Goal: Navigation & Orientation: Find specific page/section

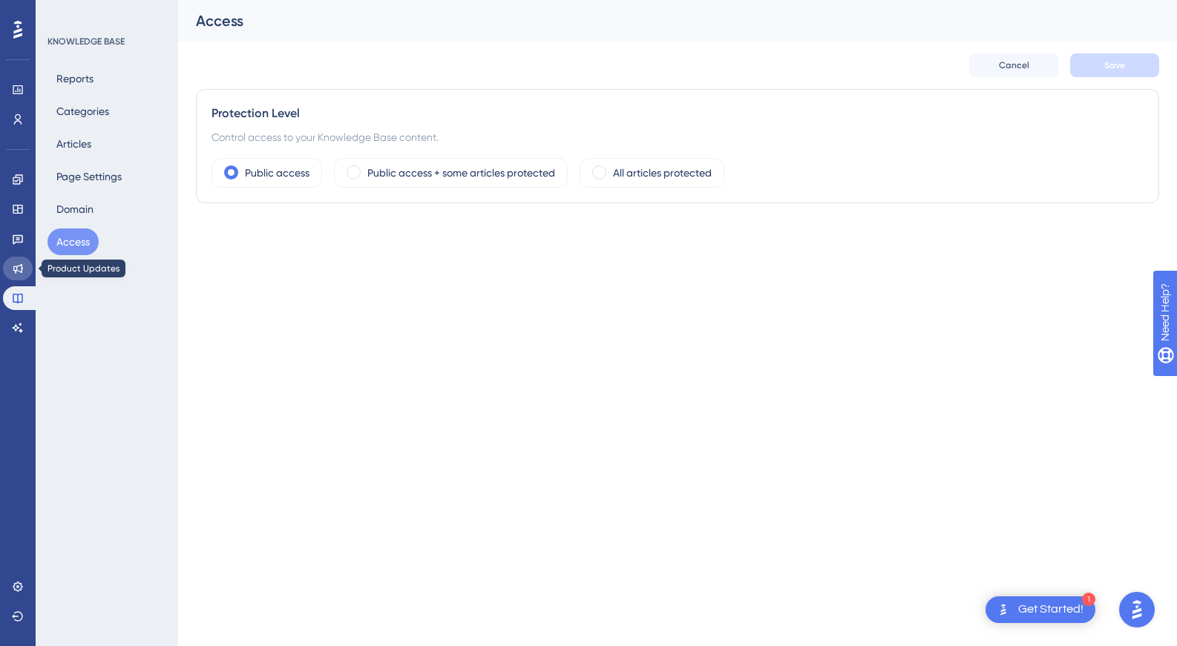
click at [14, 269] on icon at bounding box center [18, 269] width 10 height 10
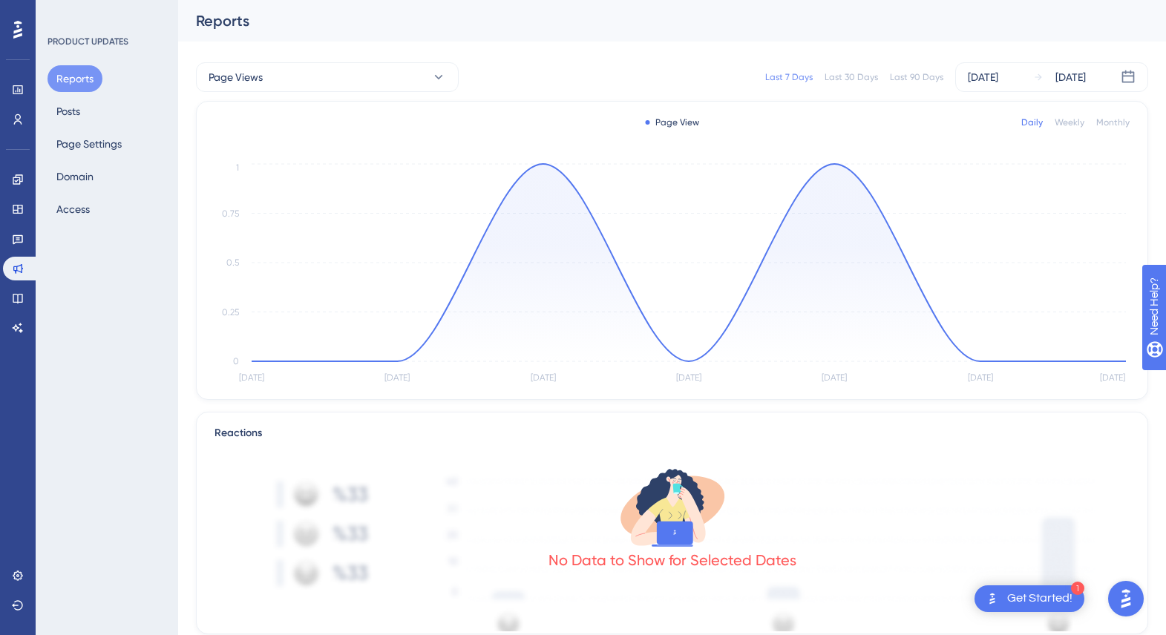
click at [103, 373] on div "PRODUCT UPDATES Reports Posts Page Settings Domain Access" at bounding box center [107, 317] width 143 height 635
click at [358, 69] on button "Page Views" at bounding box center [327, 77] width 263 height 30
click at [82, 39] on div "PRODUCT UPDATES" at bounding box center [88, 42] width 81 height 12
click at [1132, 25] on div "Reports" at bounding box center [672, 21] width 988 height 42
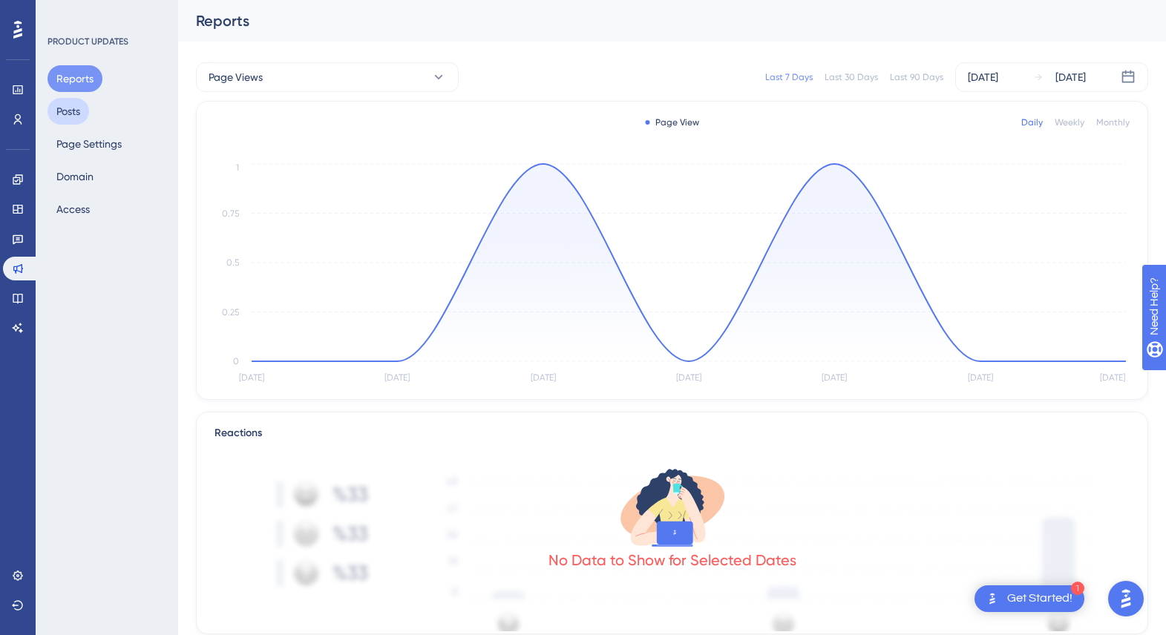
click at [61, 113] on button "Posts" at bounding box center [69, 111] width 42 height 27
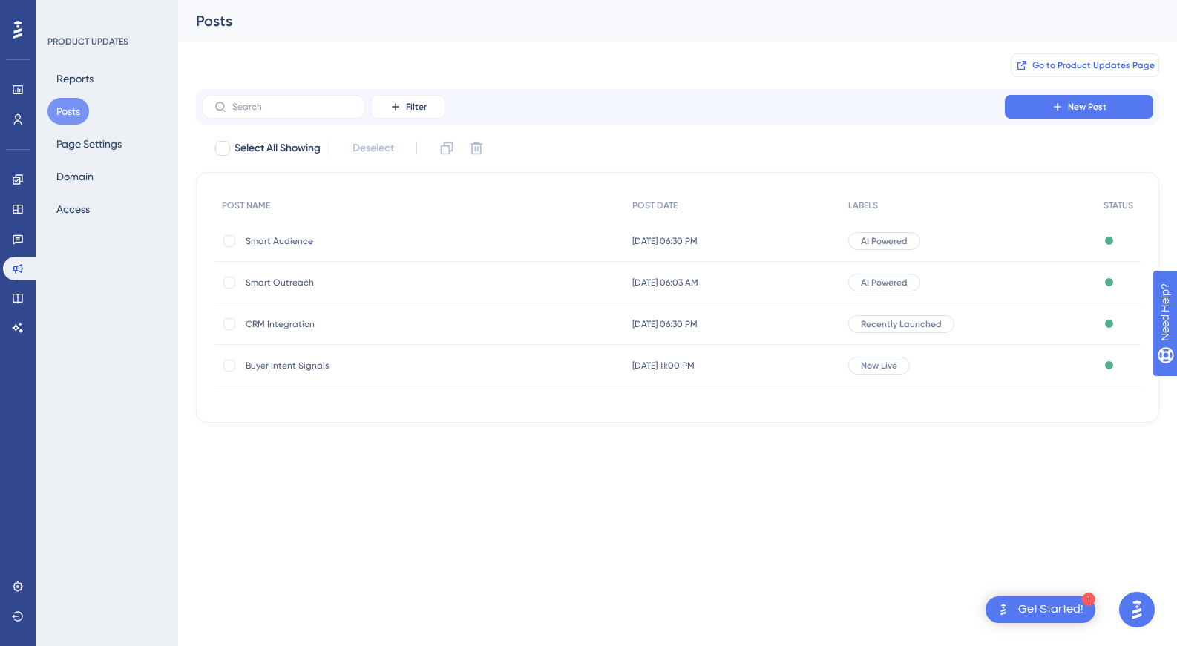
click at [1105, 59] on span "Go to Product Updates Page" at bounding box center [1093, 65] width 122 height 12
click at [382, 52] on div "Go to Product Updates Page" at bounding box center [677, 66] width 963 height 48
click at [104, 143] on button "Page Settings" at bounding box center [89, 144] width 83 height 27
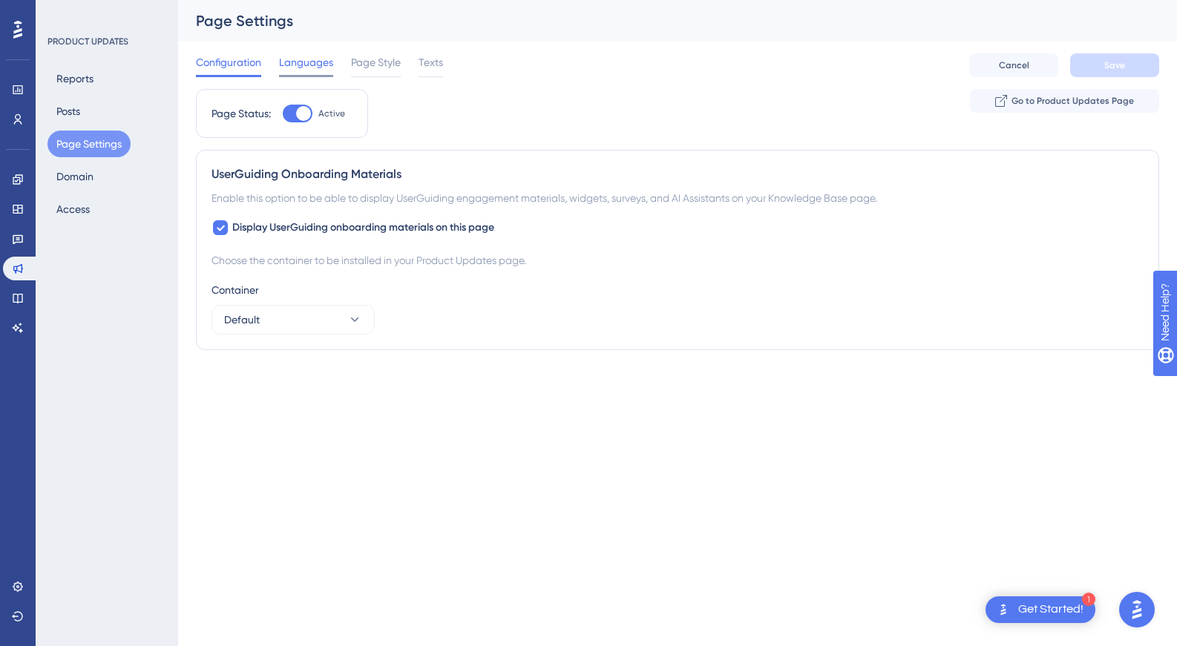
click at [315, 62] on span "Languages" at bounding box center [306, 62] width 54 height 18
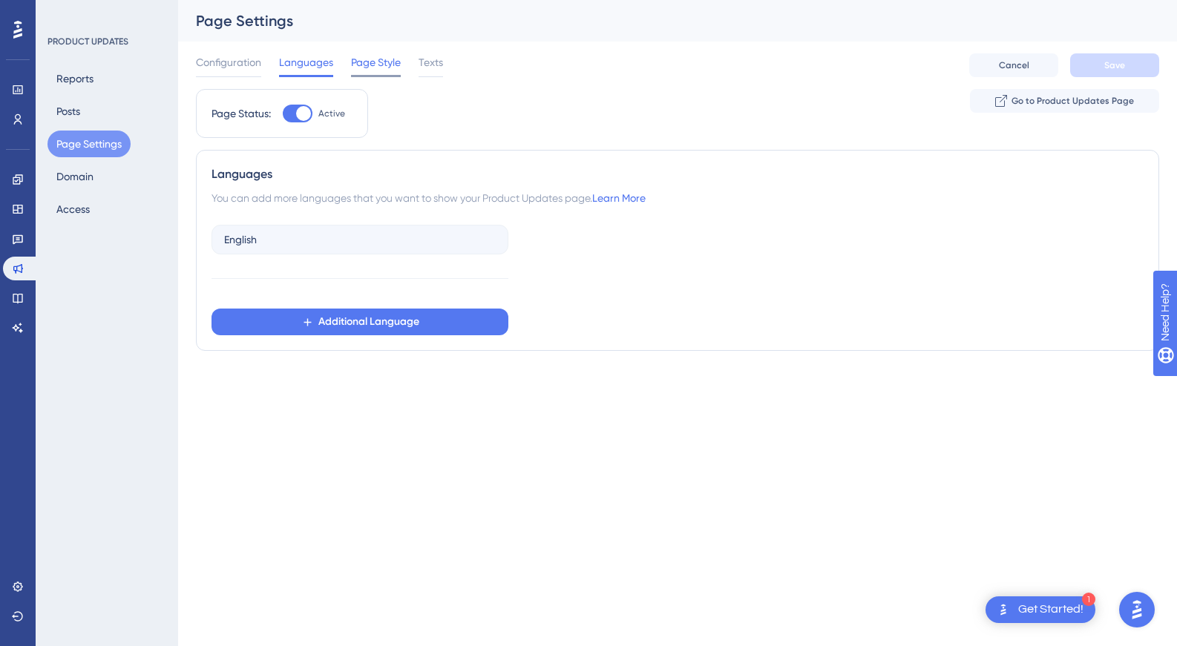
click at [382, 63] on span "Page Style" at bounding box center [376, 62] width 50 height 18
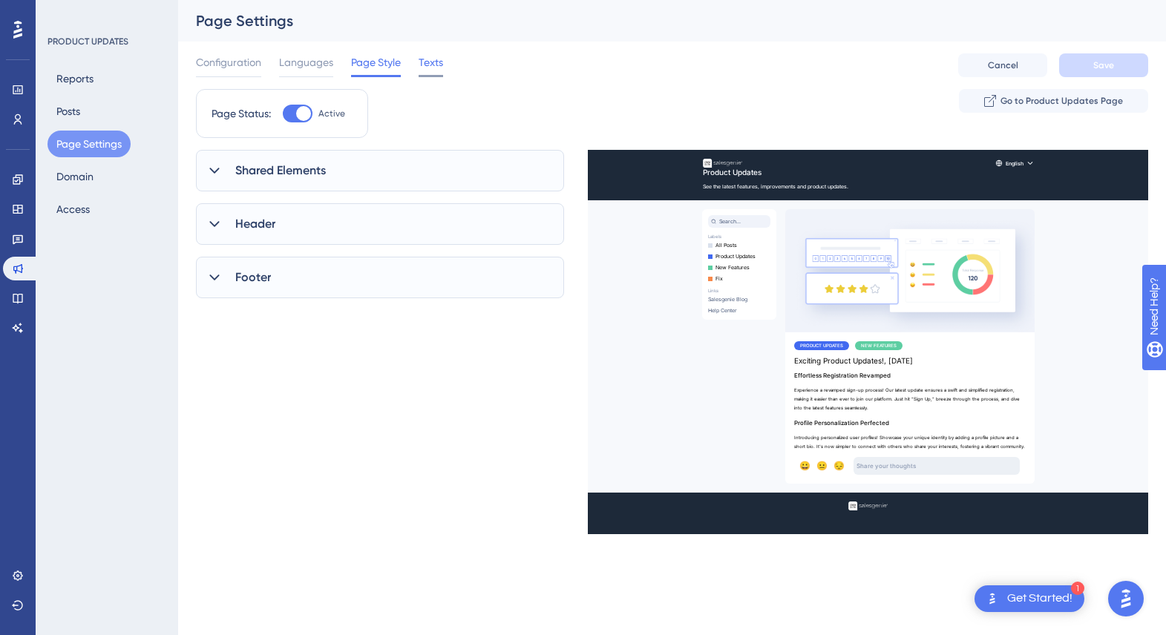
click at [429, 65] on span "Texts" at bounding box center [431, 62] width 24 height 18
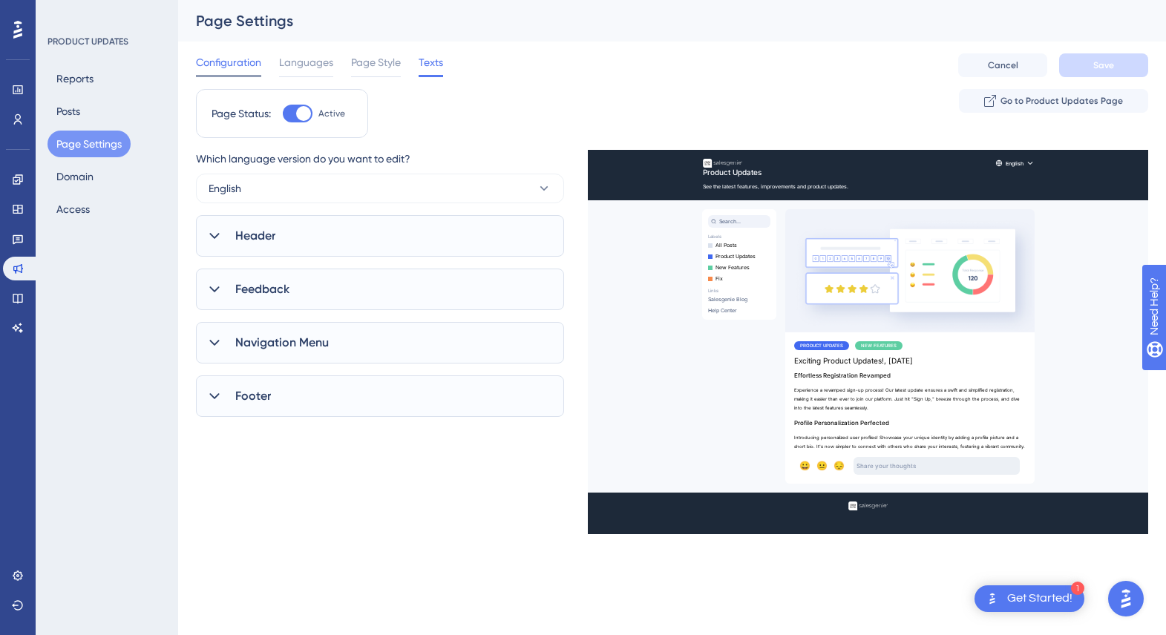
click at [229, 67] on span "Configuration" at bounding box center [228, 62] width 65 height 18
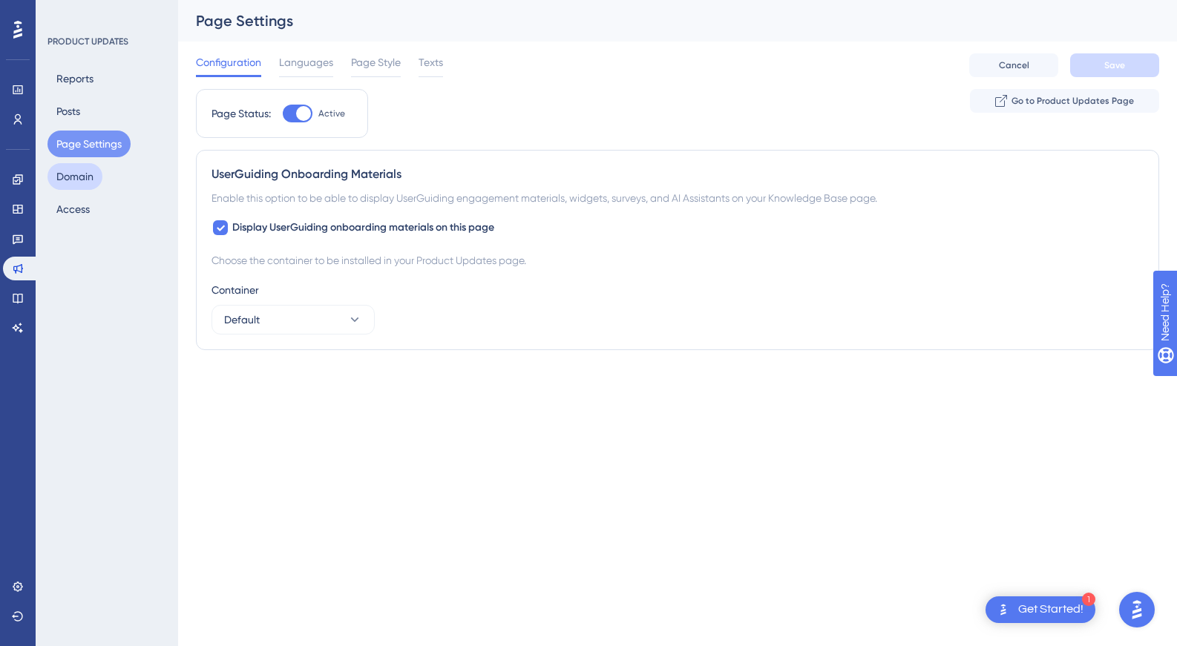
click at [73, 183] on button "Domain" at bounding box center [75, 176] width 55 height 27
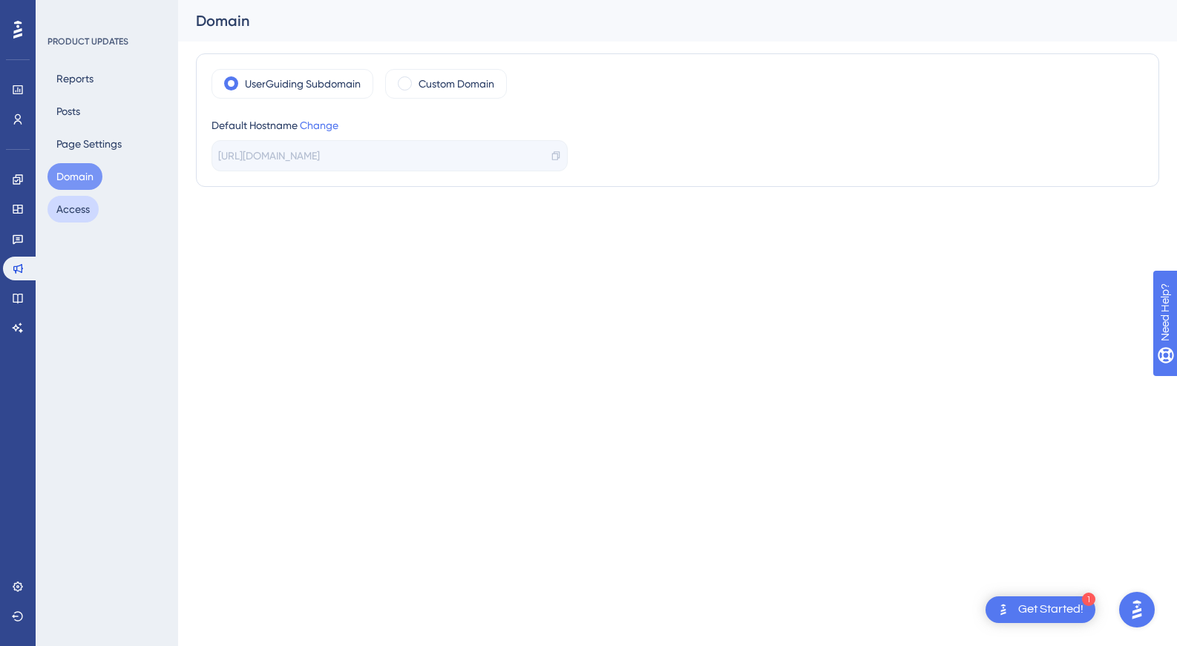
click at [66, 202] on button "Access" at bounding box center [73, 209] width 51 height 27
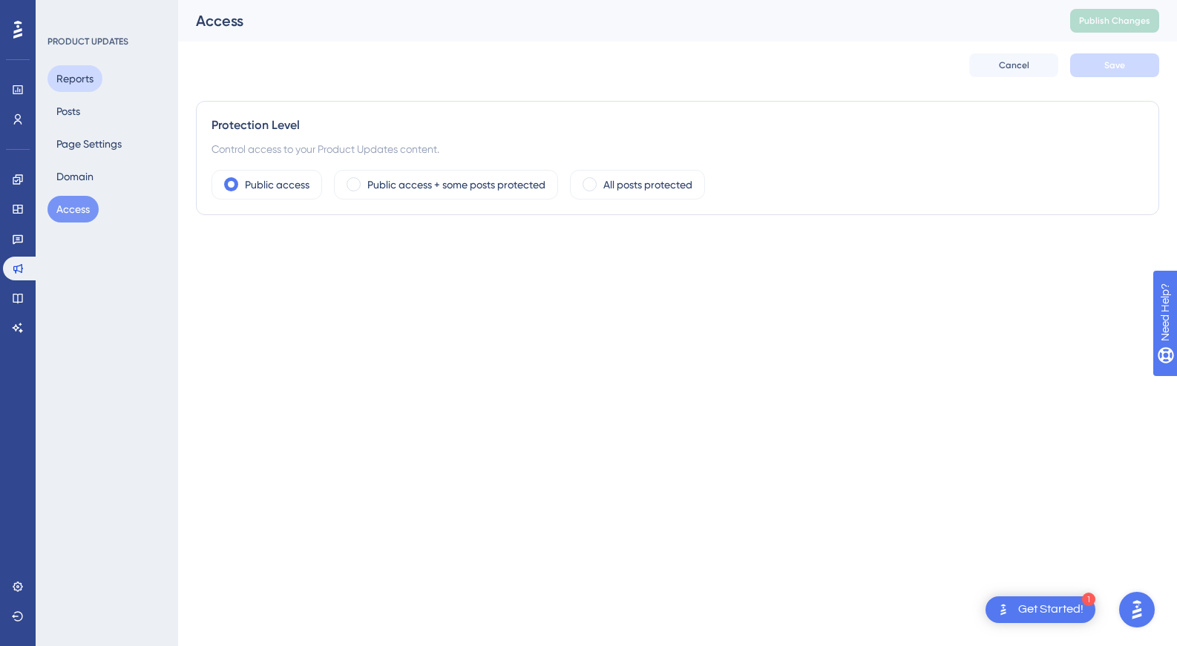
click at [81, 79] on button "Reports" at bounding box center [75, 78] width 55 height 27
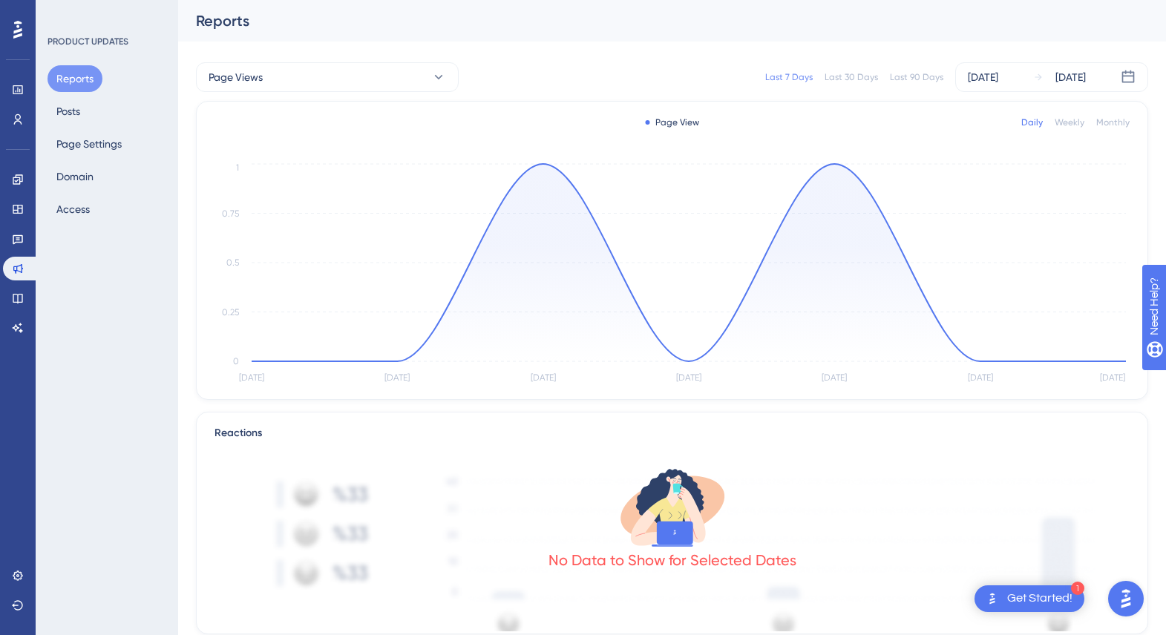
scroll to position [277, 0]
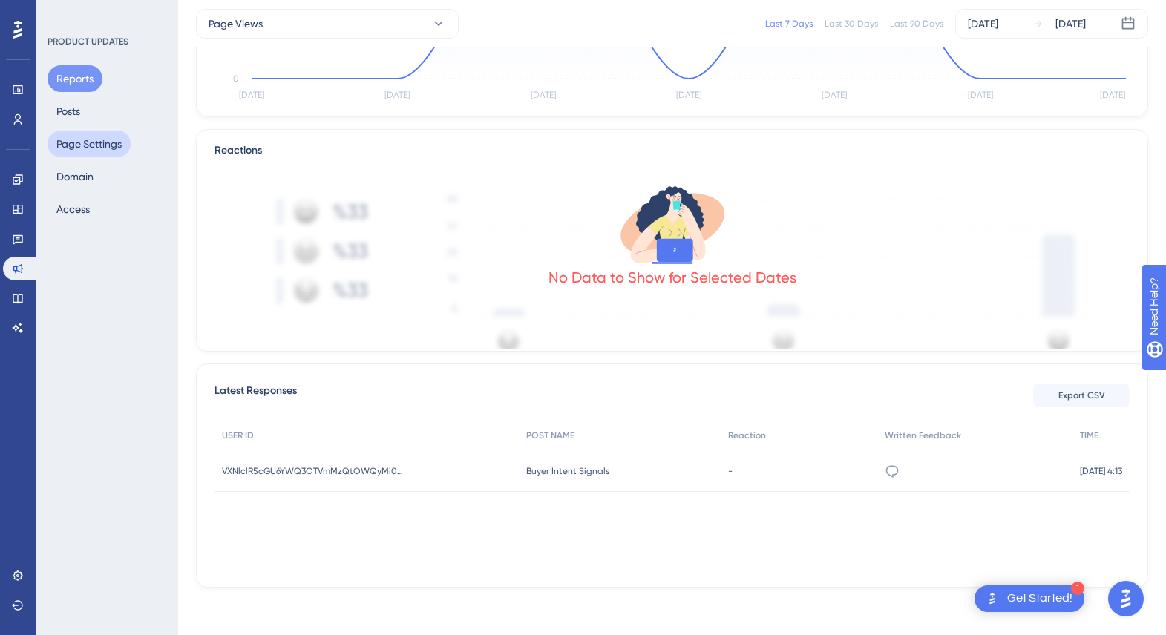
click at [76, 144] on button "Page Settings" at bounding box center [89, 144] width 83 height 27
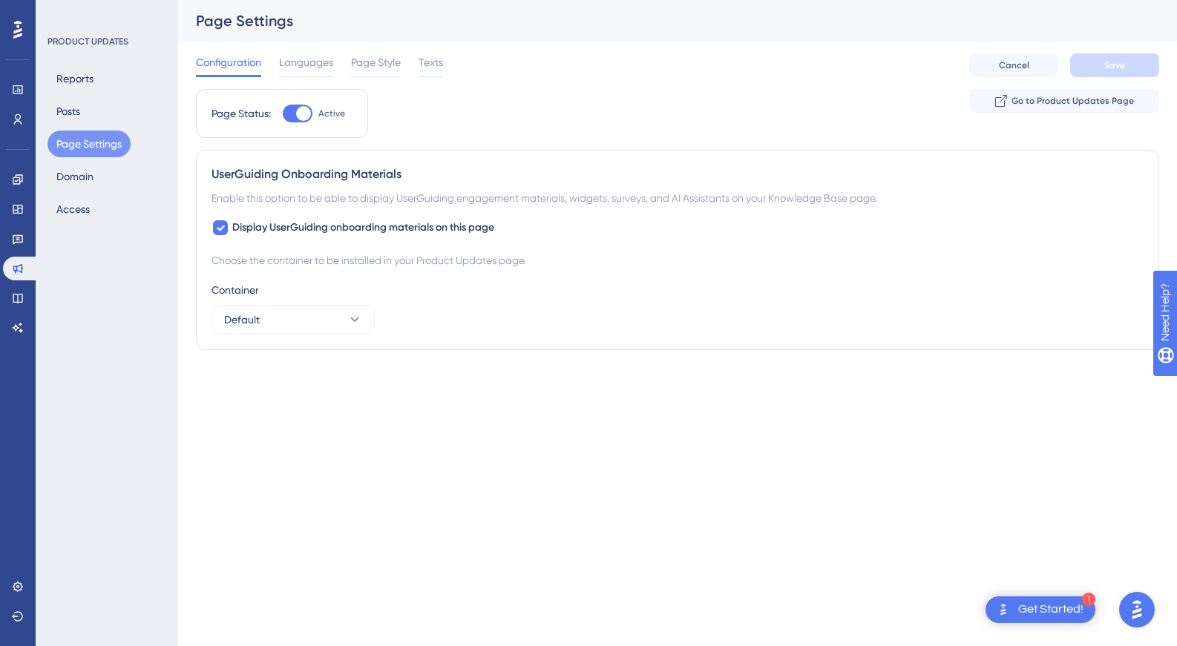
click at [70, 33] on div "PRODUCT UPDATES Reports Posts Page Settings Domain Access" at bounding box center [107, 323] width 143 height 646
click at [308, 314] on button "Default" at bounding box center [293, 320] width 163 height 30
click at [510, 338] on div "UserGuiding Onboarding Materials Enable this option to be able to display UserG…" at bounding box center [677, 250] width 963 height 200
click at [9, 588] on link at bounding box center [18, 587] width 30 height 24
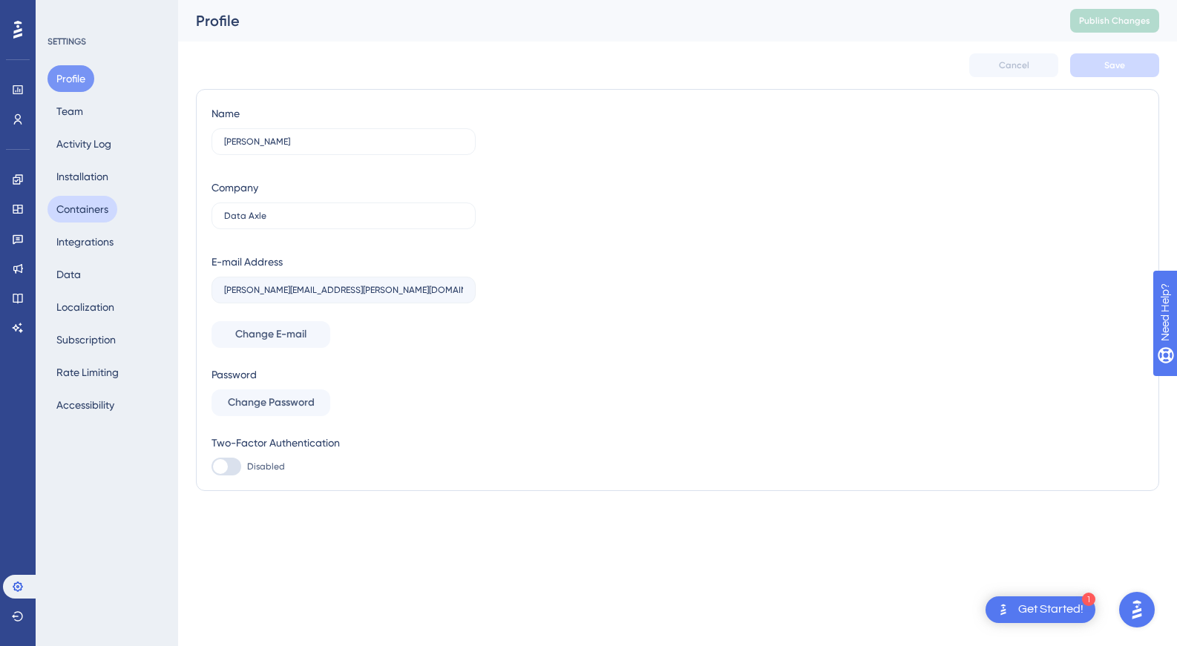
click at [108, 204] on button "Containers" at bounding box center [83, 209] width 70 height 27
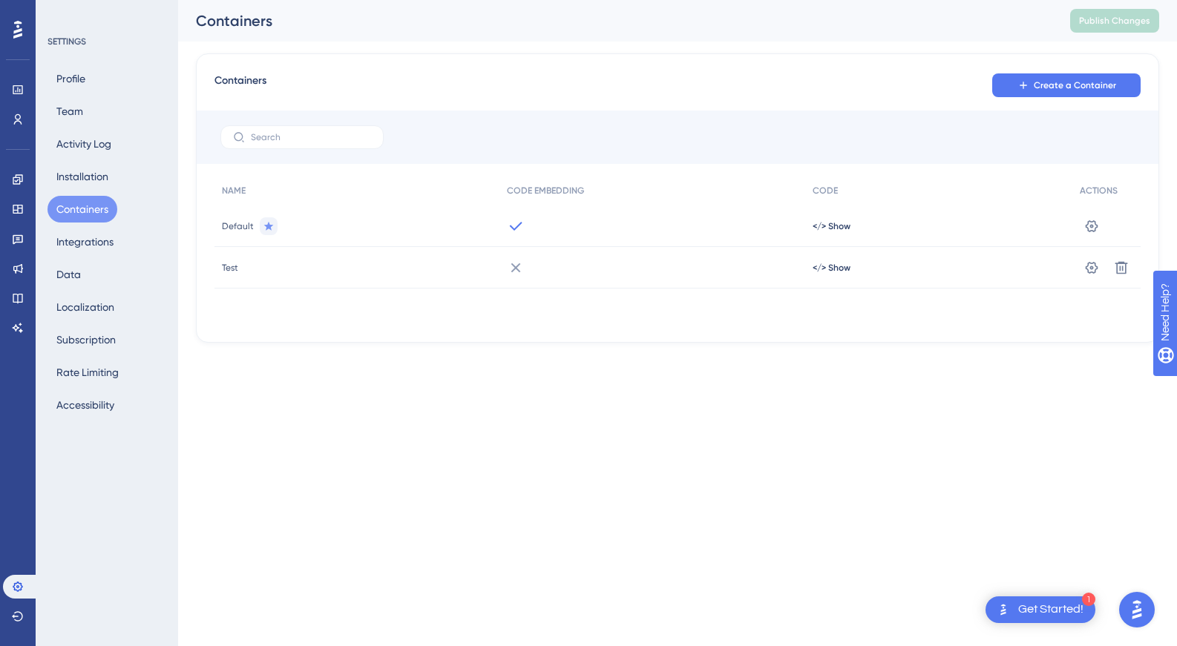
click at [236, 224] on span "Default" at bounding box center [238, 226] width 32 height 12
click at [1094, 226] on icon at bounding box center [1091, 226] width 15 height 15
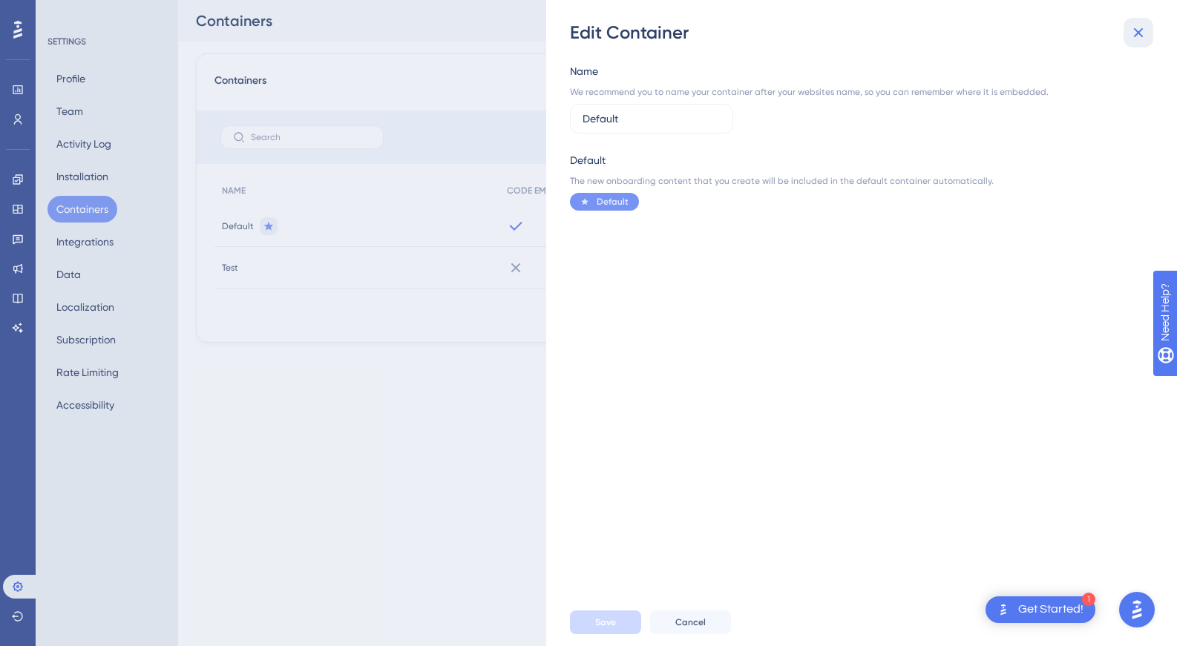
click at [1141, 33] on icon at bounding box center [1139, 33] width 18 height 18
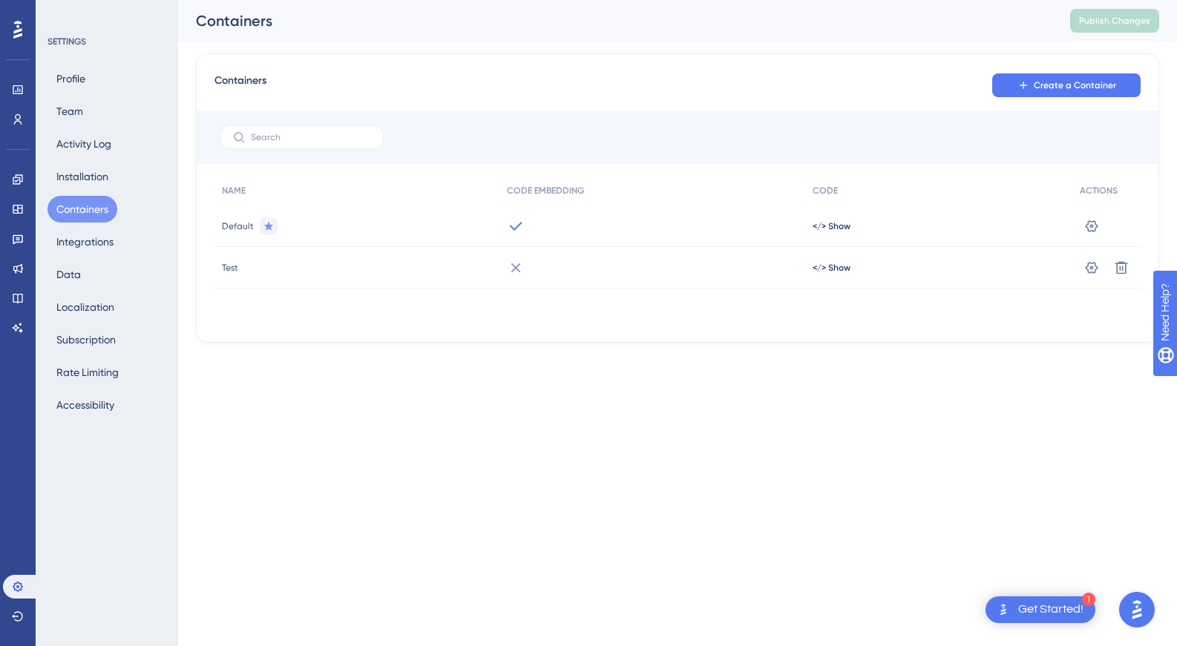
click at [840, 220] on div "</> Show" at bounding box center [938, 227] width 267 height 42
click at [835, 227] on span "</> Show" at bounding box center [832, 226] width 38 height 12
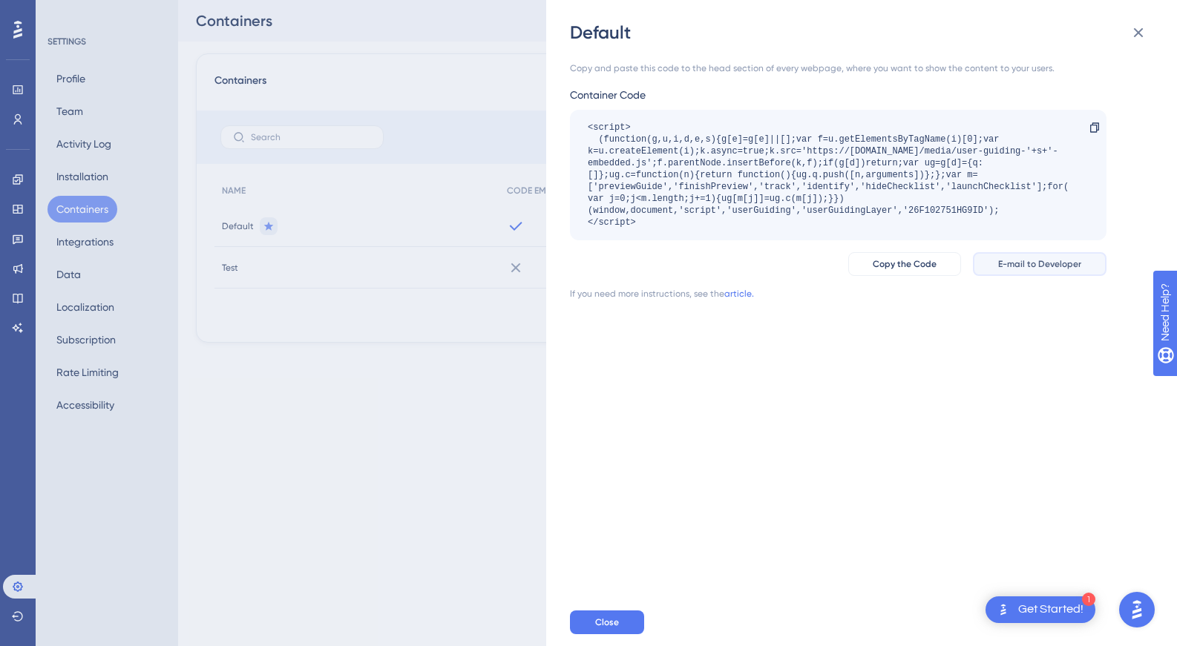
click at [1032, 267] on span "E-mail to Developer" at bounding box center [1039, 264] width 83 height 12
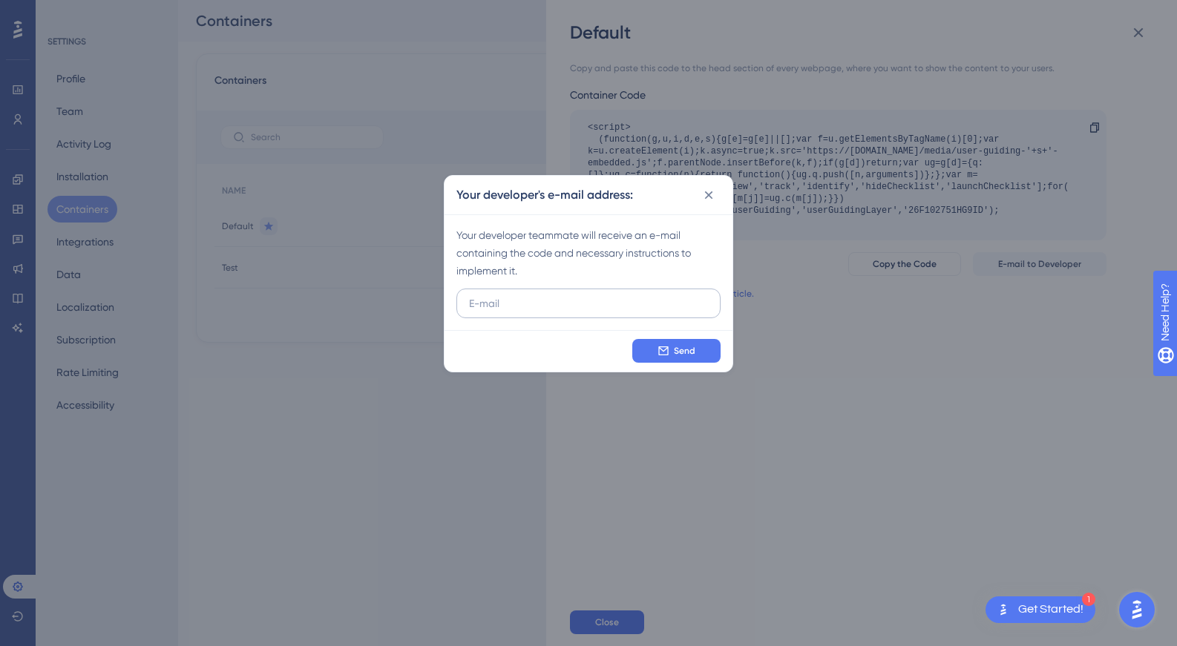
click at [537, 302] on input "text" at bounding box center [588, 303] width 239 height 16
type input "[PERSON_NAME][EMAIL_ADDRESS][PERSON_NAME][DOMAIN_NAME]"
click at [678, 354] on span "Send" at bounding box center [685, 351] width 22 height 12
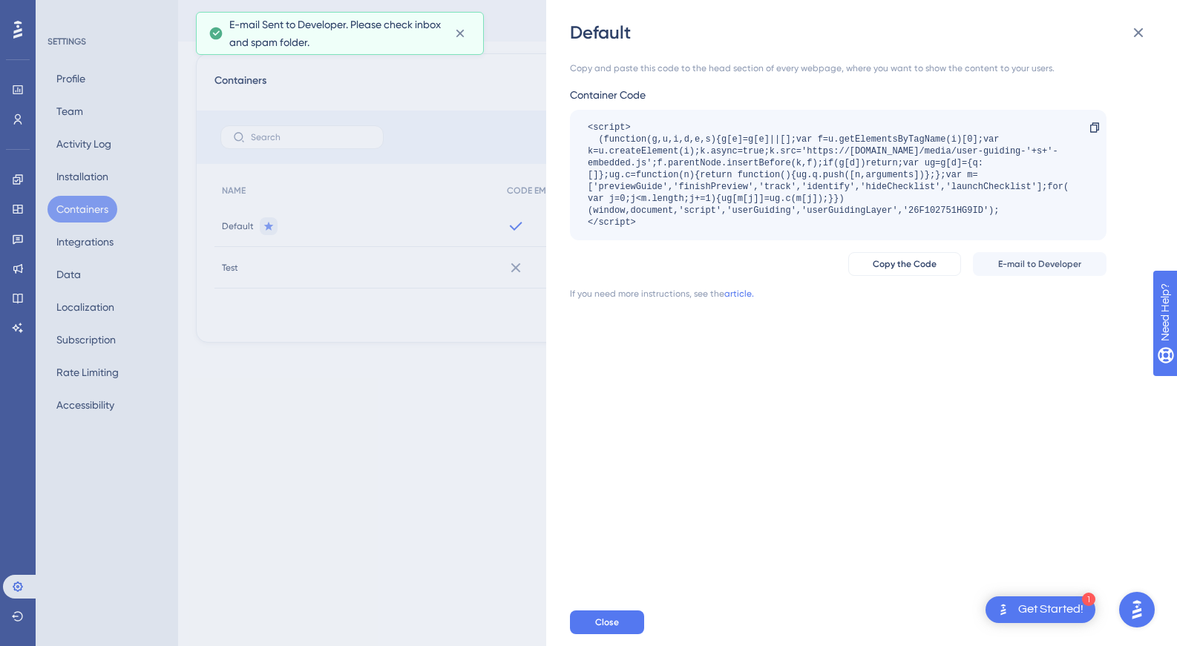
click at [363, 326] on div "Default Copy and paste this code to the head section of every webpage, where yo…" at bounding box center [588, 323] width 1177 height 646
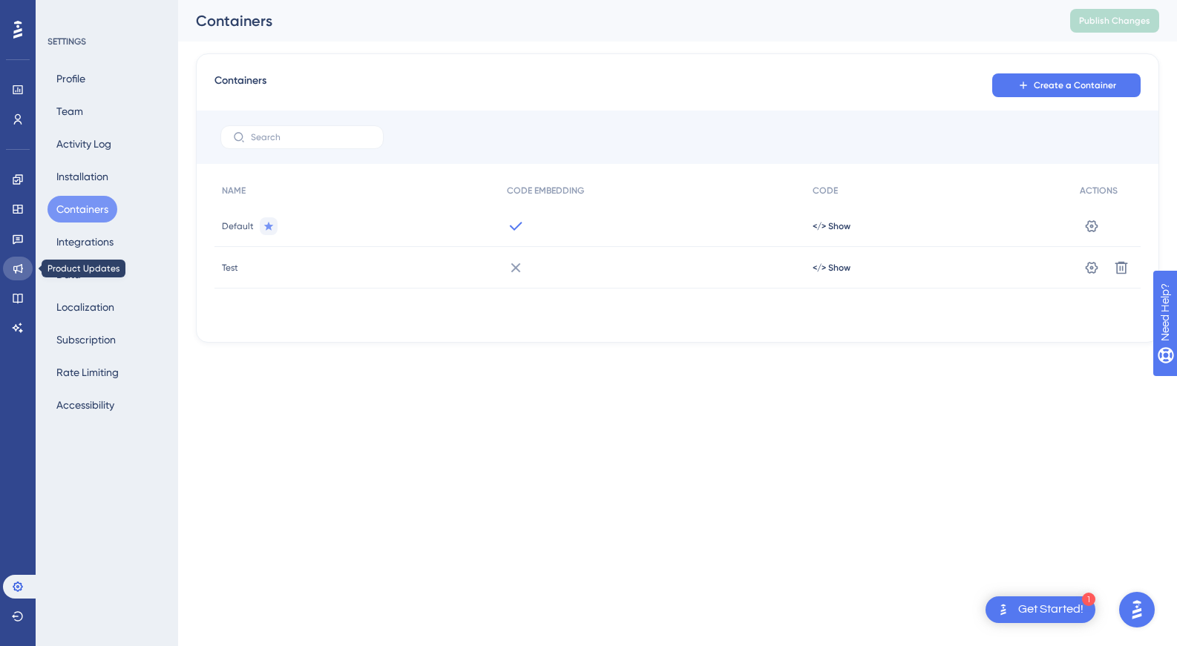
click at [16, 270] on icon at bounding box center [18, 269] width 12 height 12
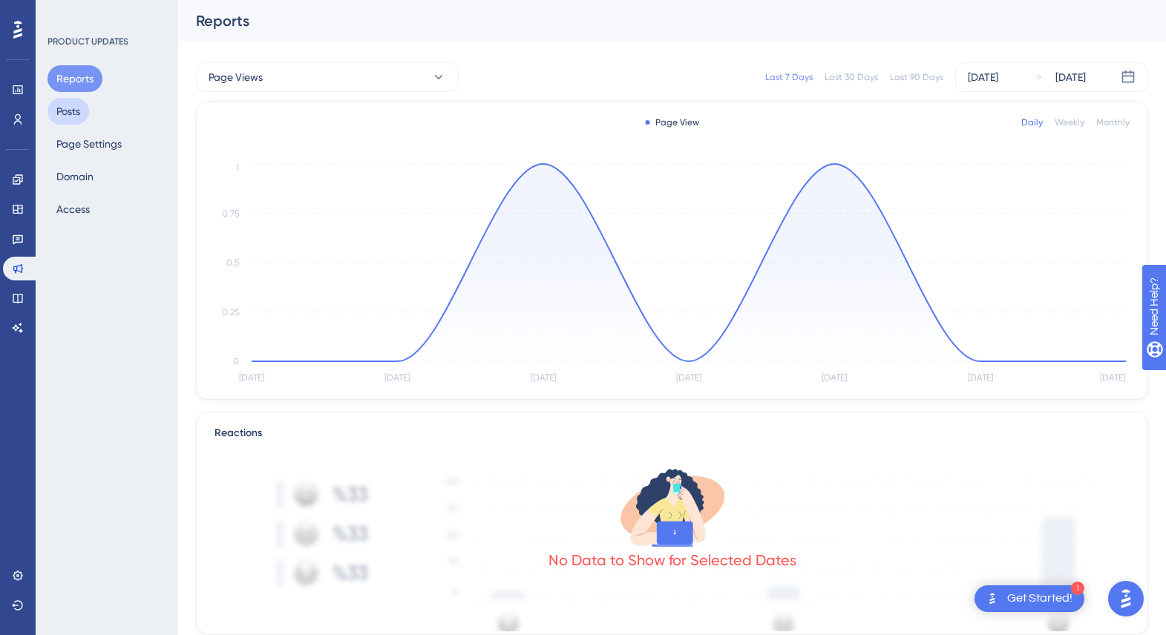
click at [73, 120] on button "Posts" at bounding box center [69, 111] width 42 height 27
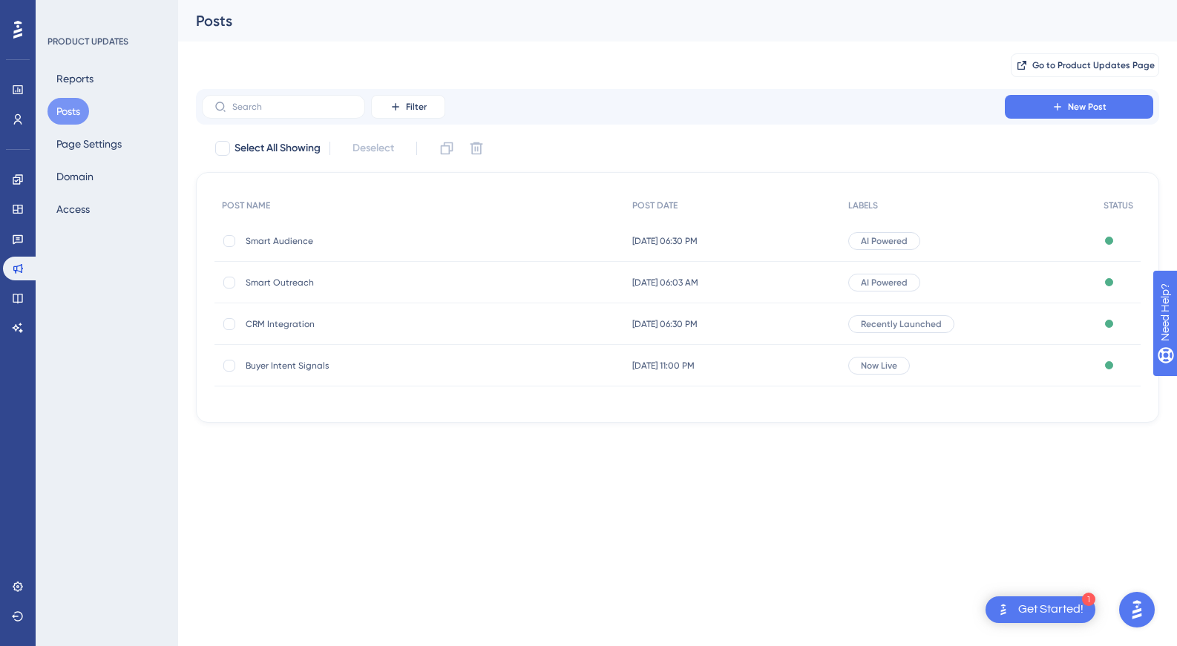
click at [293, 241] on span "Smart Audience" at bounding box center [365, 241] width 238 height 12
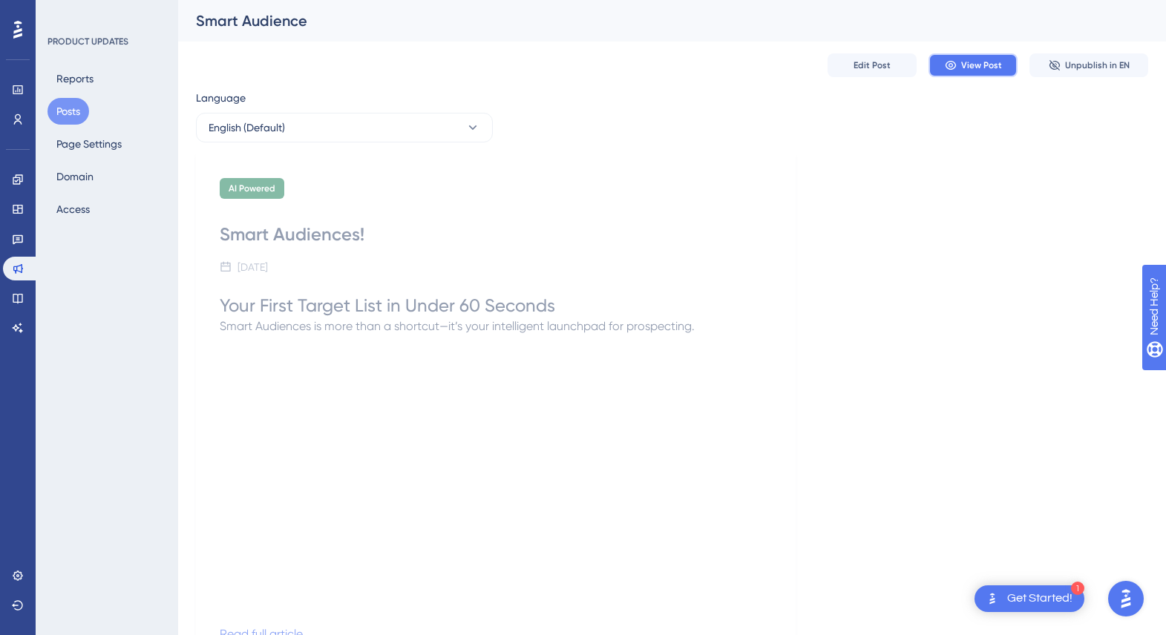
click at [972, 65] on span "View Post" at bounding box center [981, 65] width 41 height 12
click at [890, 134] on div "Language English (Default) AI Powered Smart Audiences! [DATE] Your First Target…" at bounding box center [672, 379] width 952 height 581
click at [866, 62] on span "Edit Post" at bounding box center [872, 65] width 37 height 12
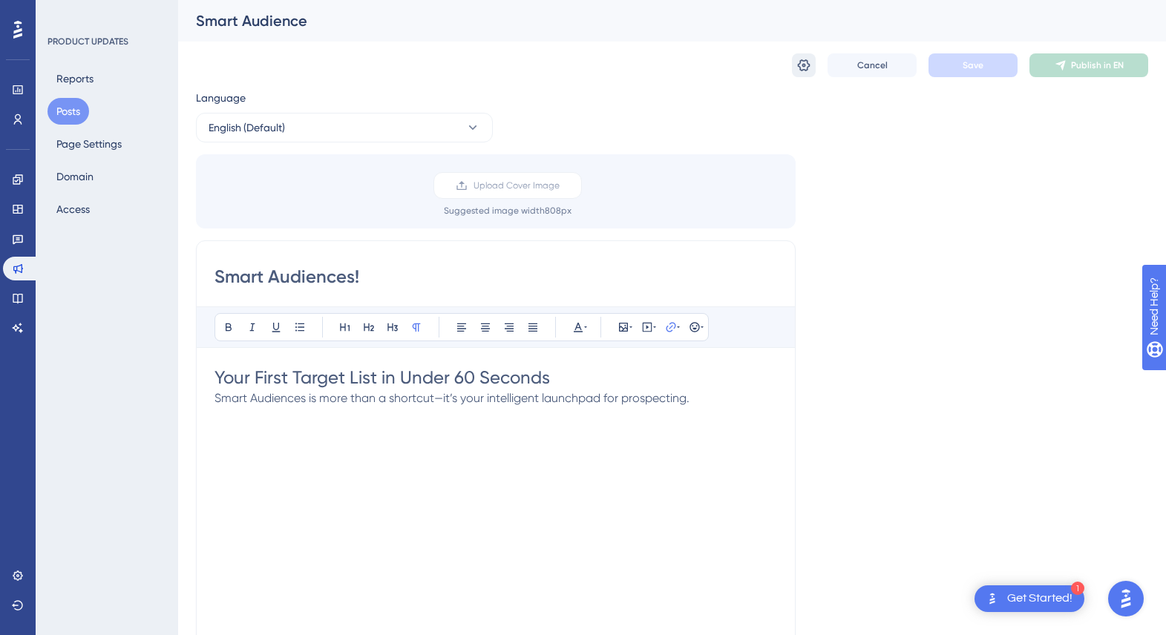
click at [794, 59] on button at bounding box center [804, 65] width 24 height 24
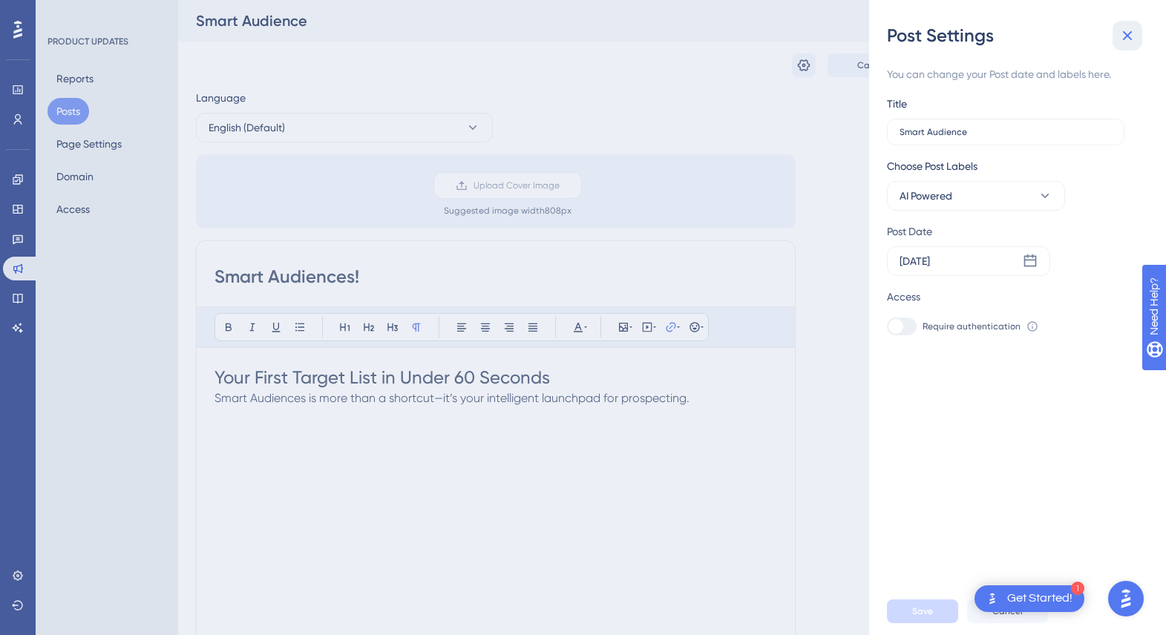
click at [1130, 28] on icon at bounding box center [1128, 36] width 18 height 18
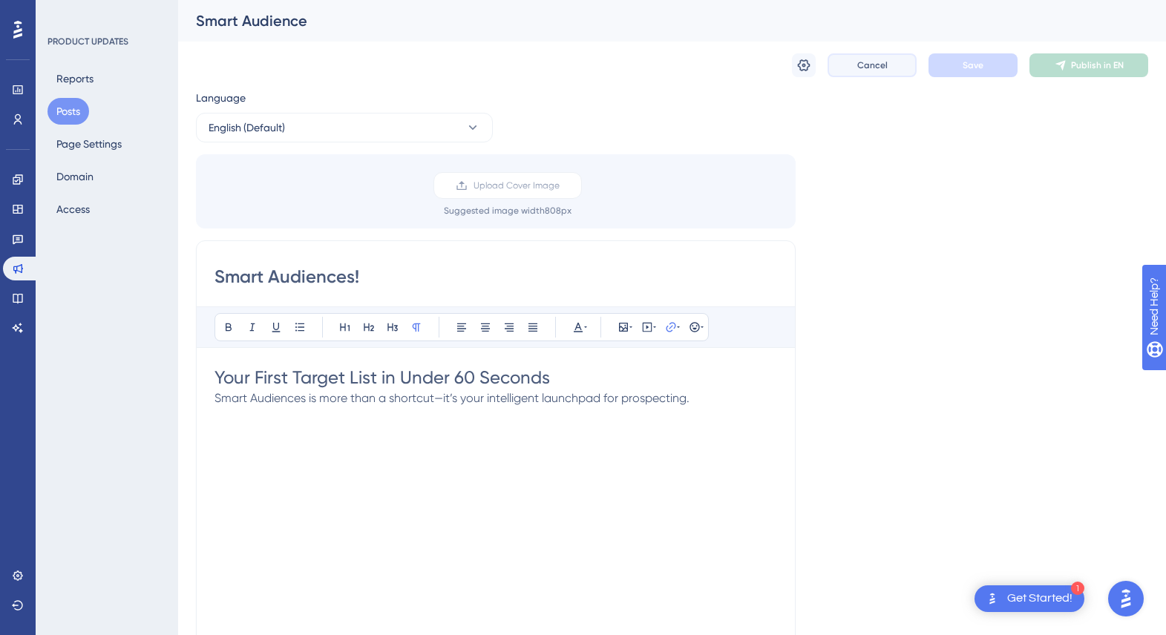
click at [847, 65] on button "Cancel" at bounding box center [872, 65] width 89 height 24
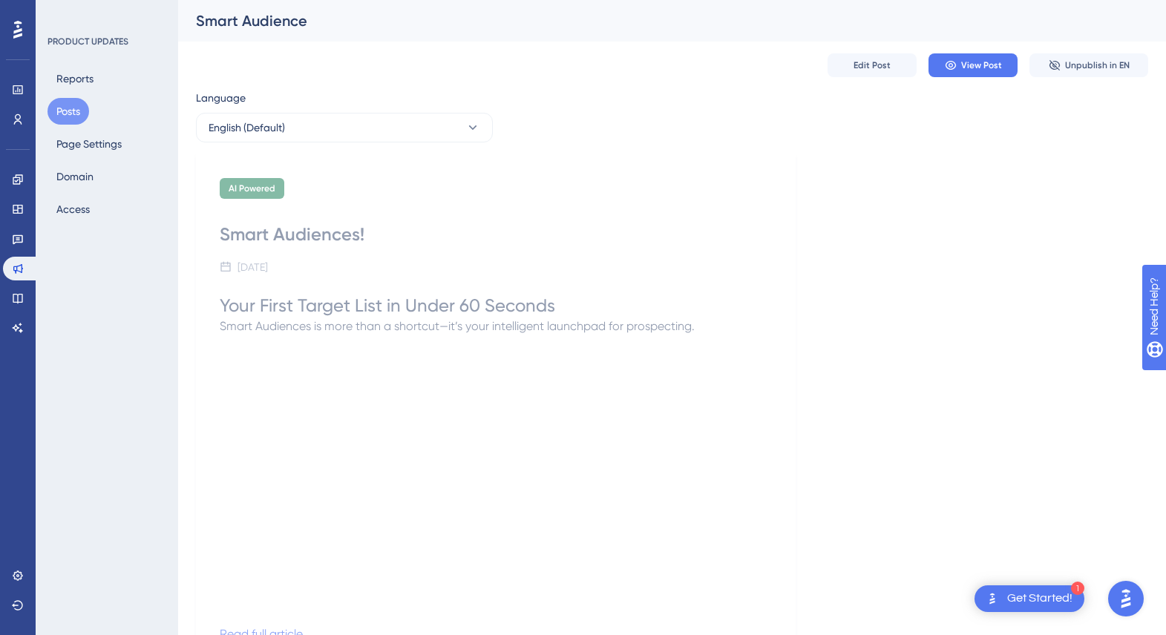
click at [1016, 591] on div "1 Get Started!" at bounding box center [1030, 599] width 110 height 27
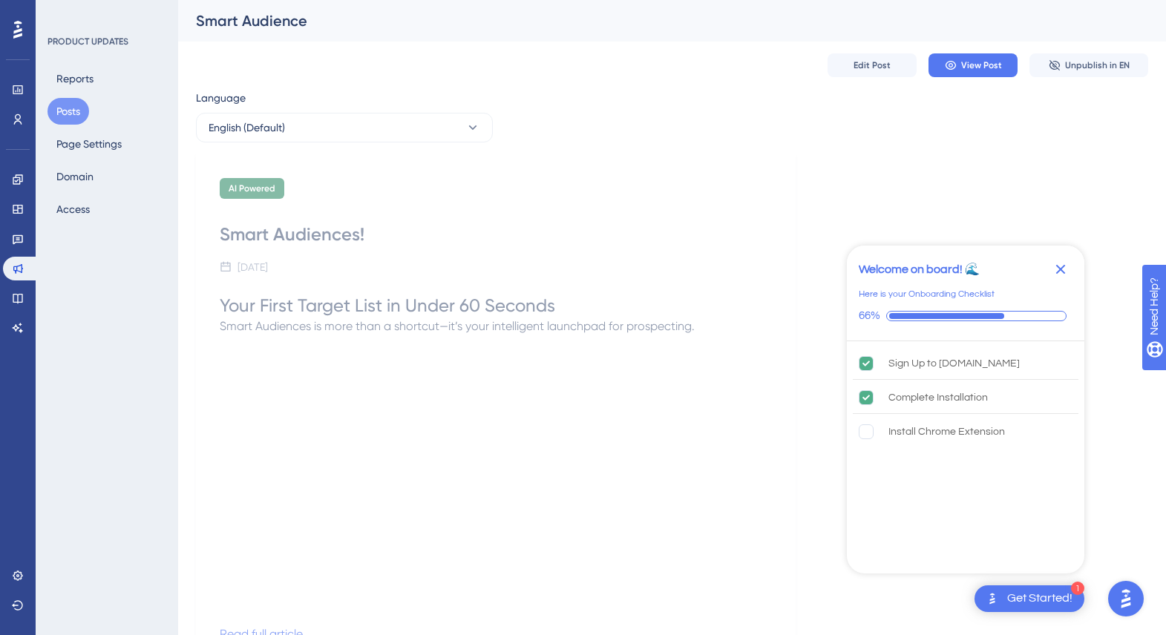
click at [1069, 263] on icon "Close Checklist" at bounding box center [1061, 270] width 18 height 18
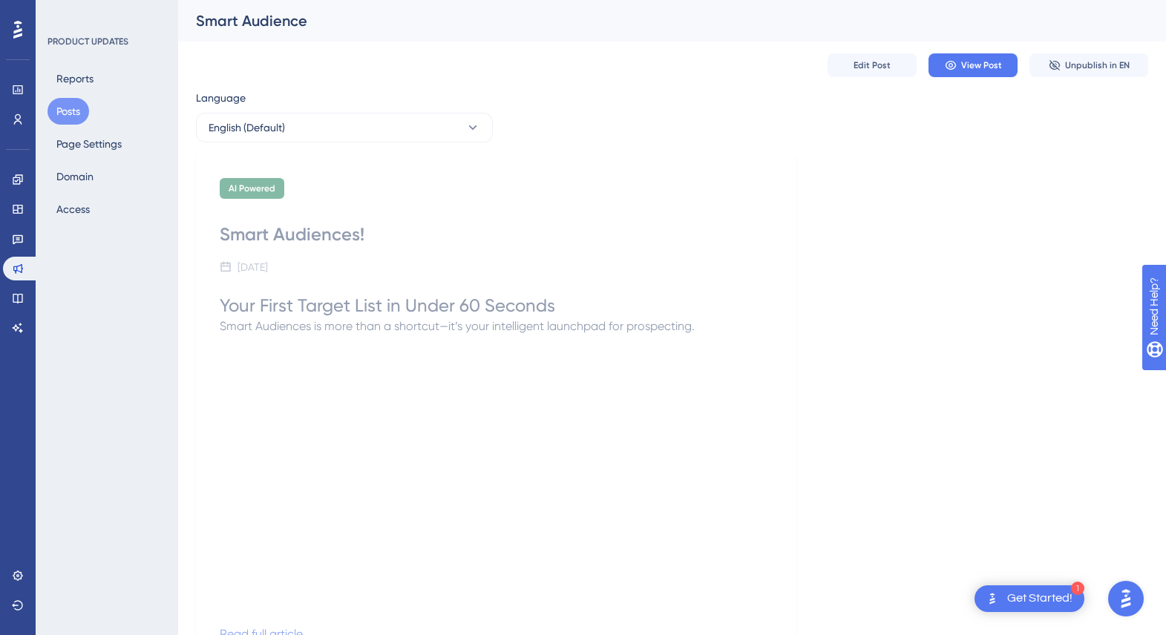
click at [70, 108] on button "Posts" at bounding box center [69, 111] width 42 height 27
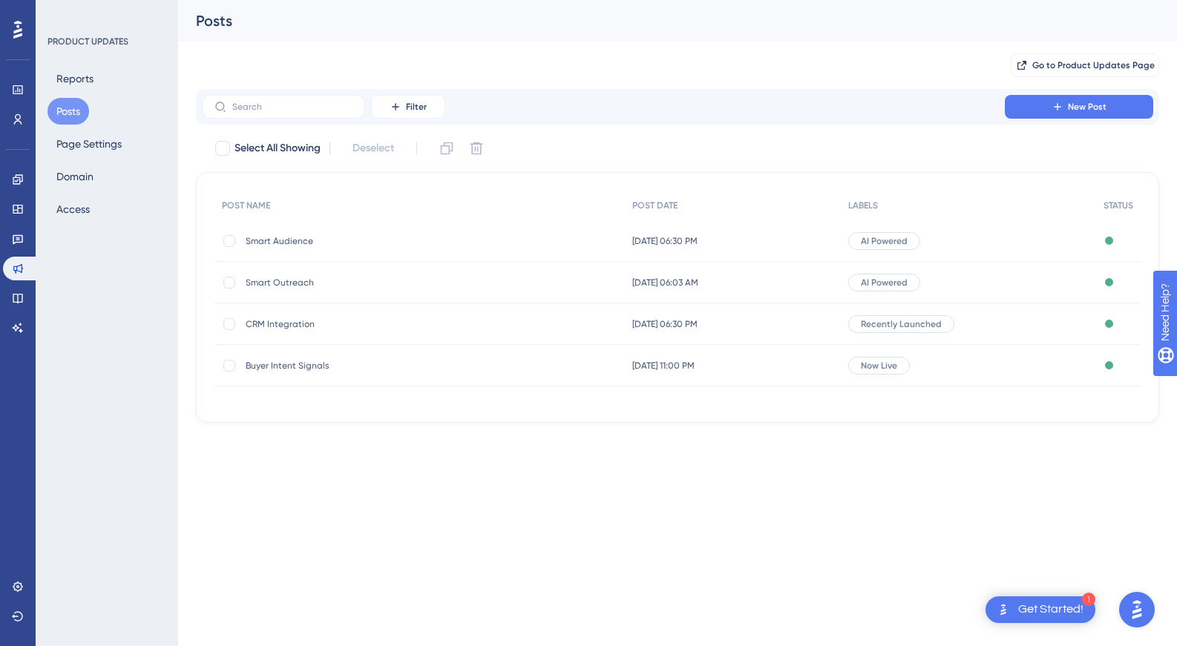
click at [330, 363] on span "Buyer Intent Signals" at bounding box center [365, 366] width 238 height 12
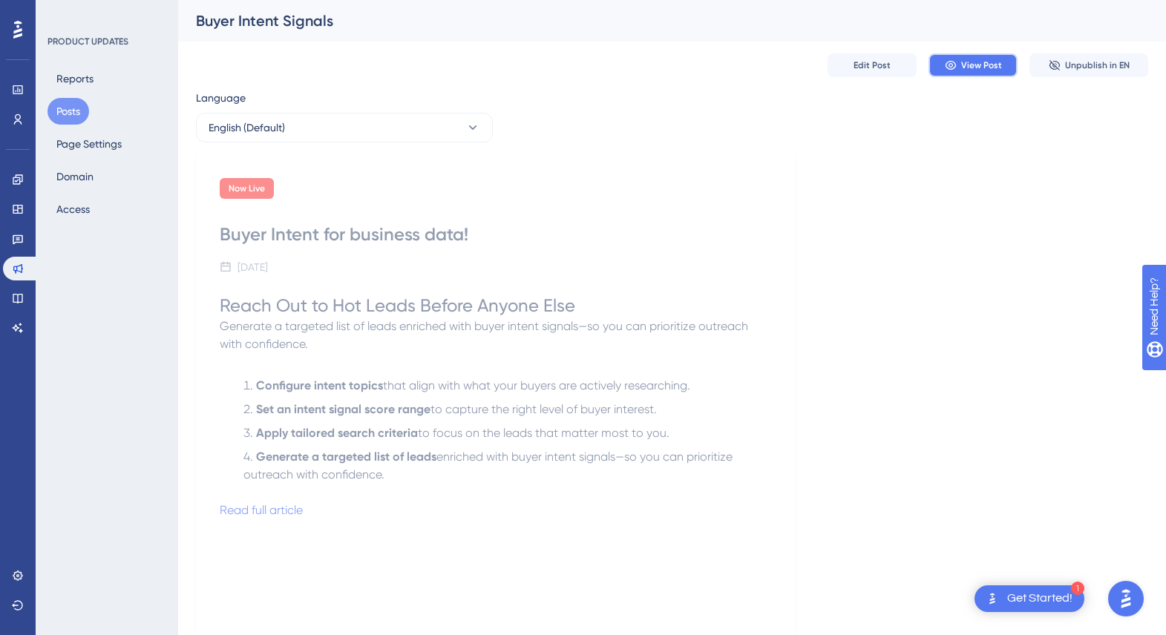
click at [987, 68] on span "View Post" at bounding box center [981, 65] width 41 height 12
click at [19, 22] on icon at bounding box center [17, 30] width 9 height 18
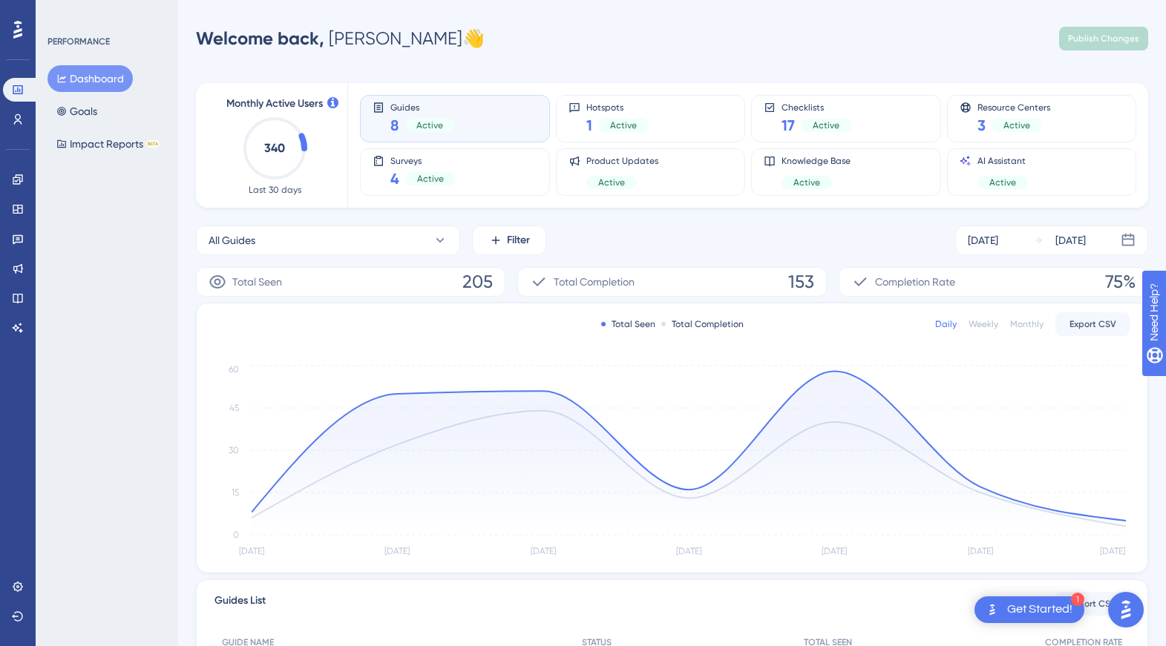
click at [69, 78] on button "Dashboard" at bounding box center [90, 78] width 85 height 27
click at [22, 181] on icon at bounding box center [18, 179] width 10 height 10
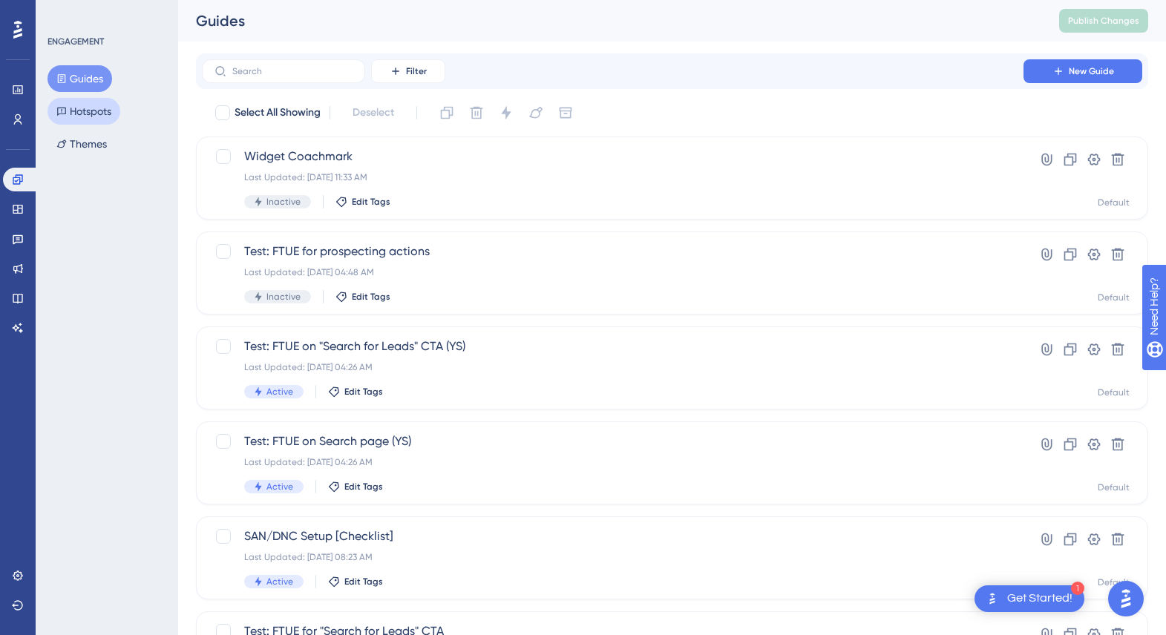
click at [91, 112] on button "Hotspots" at bounding box center [84, 111] width 73 height 27
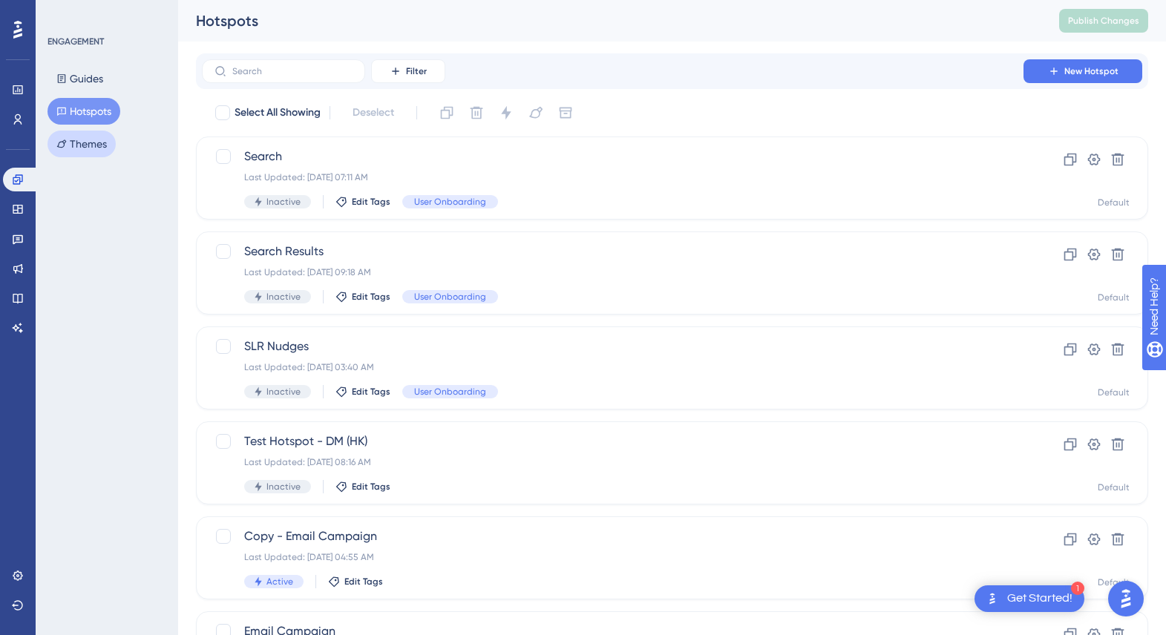
click at [91, 144] on button "Themes" at bounding box center [82, 144] width 68 height 27
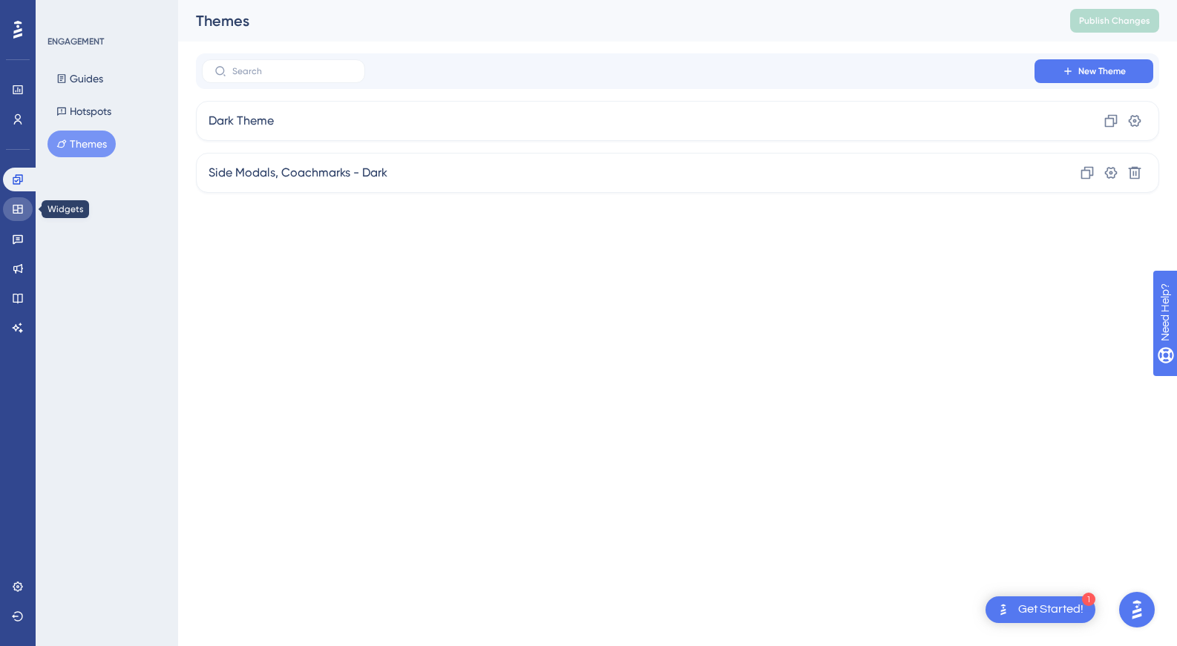
click at [16, 209] on icon at bounding box center [18, 209] width 12 height 12
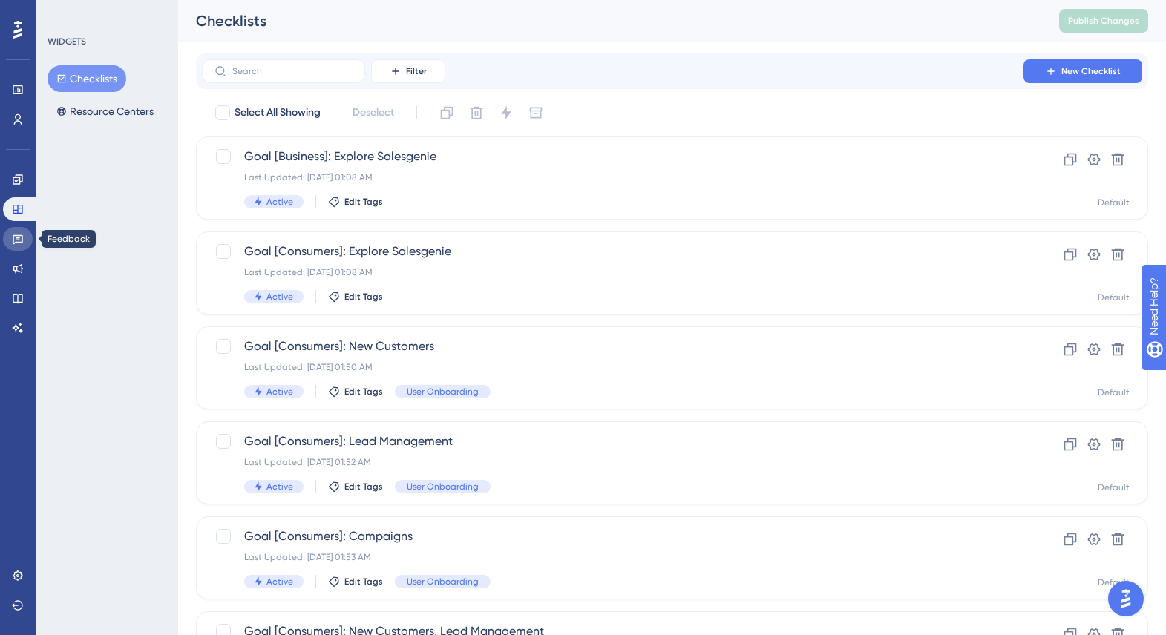
click at [19, 241] on icon at bounding box center [18, 239] width 12 height 12
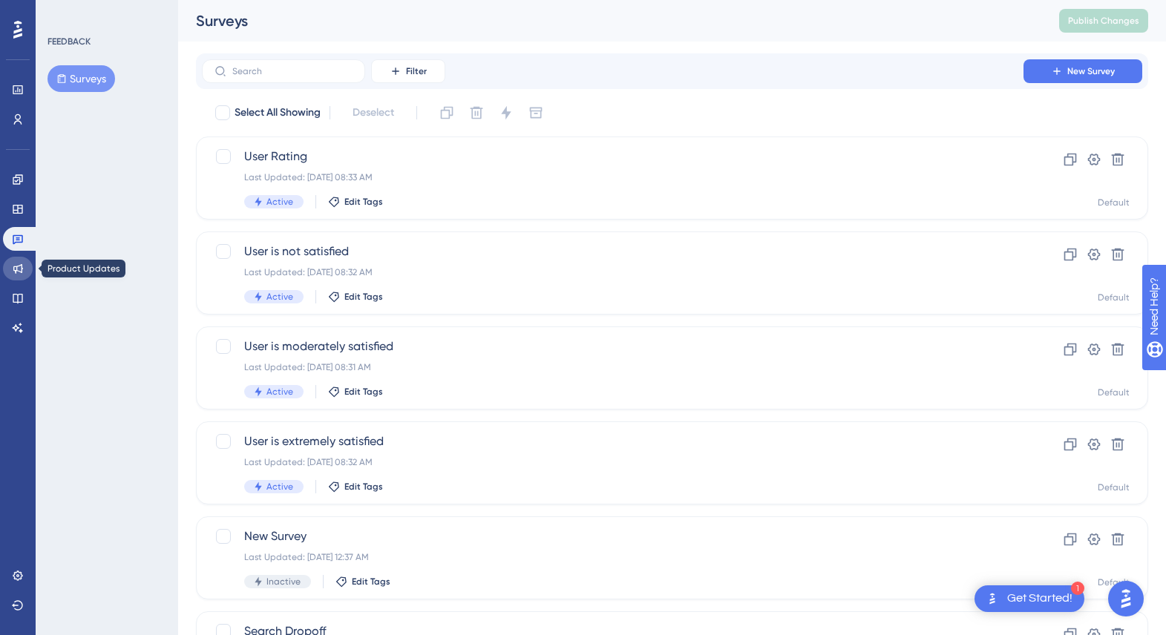
click at [22, 268] on icon at bounding box center [18, 269] width 10 height 10
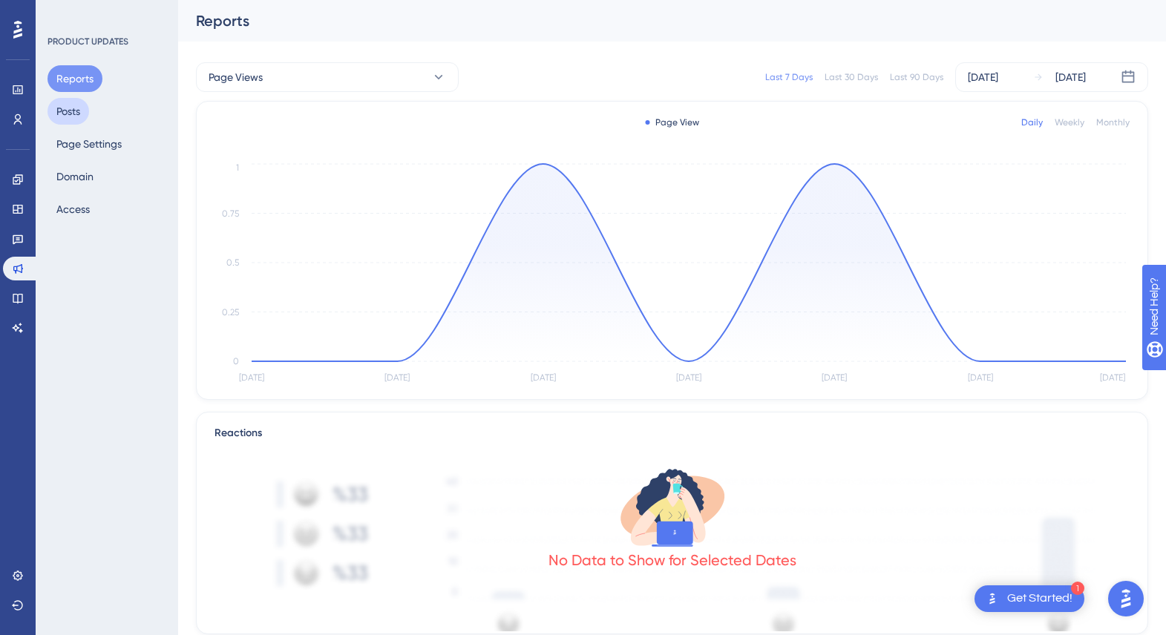
click at [69, 117] on button "Posts" at bounding box center [69, 111] width 42 height 27
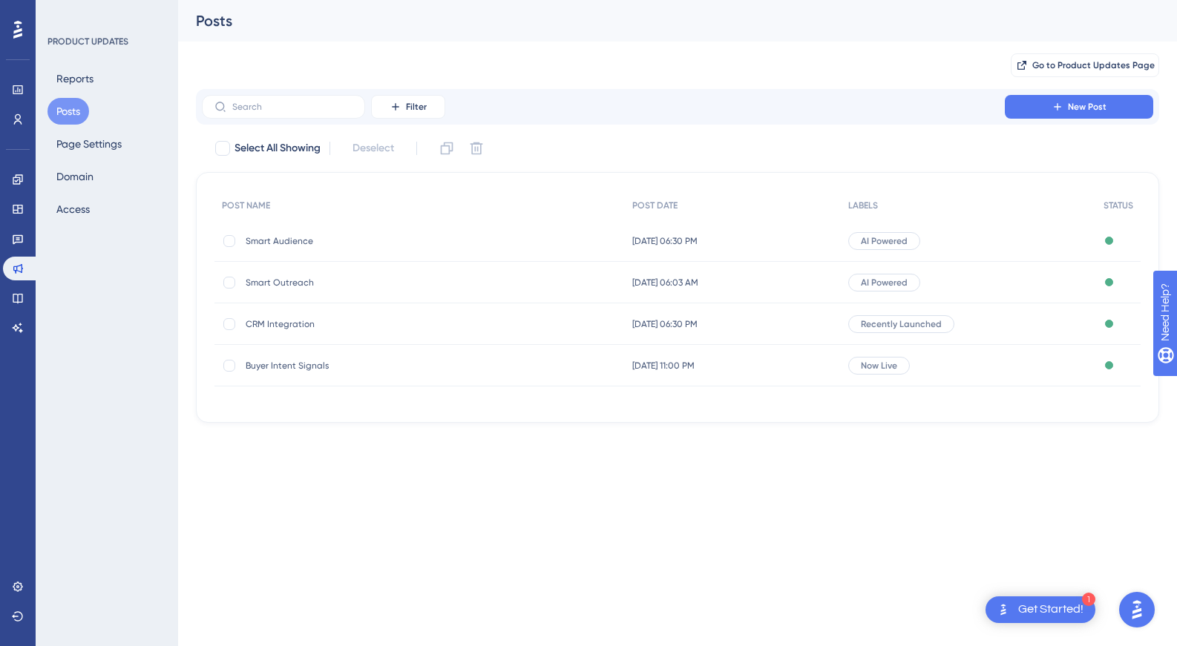
click at [83, 160] on div "Reports Posts Page Settings Domain Access" at bounding box center [108, 143] width 120 height 157
click at [75, 147] on button "Page Settings" at bounding box center [89, 144] width 83 height 27
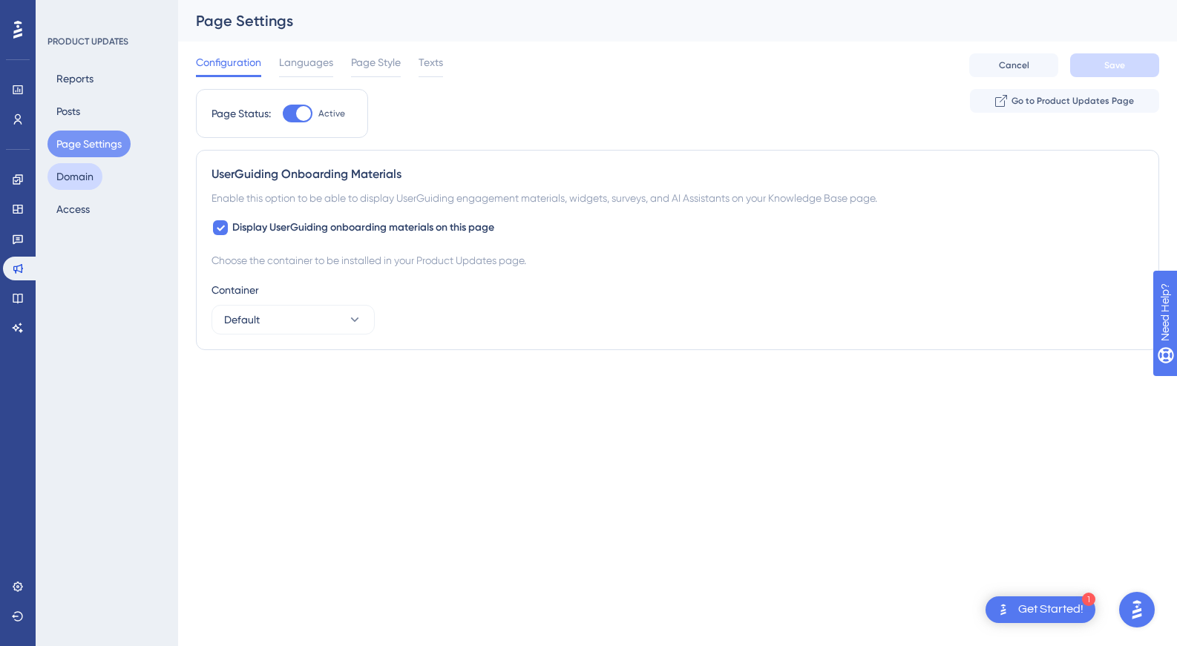
click at [66, 180] on button "Domain" at bounding box center [75, 176] width 55 height 27
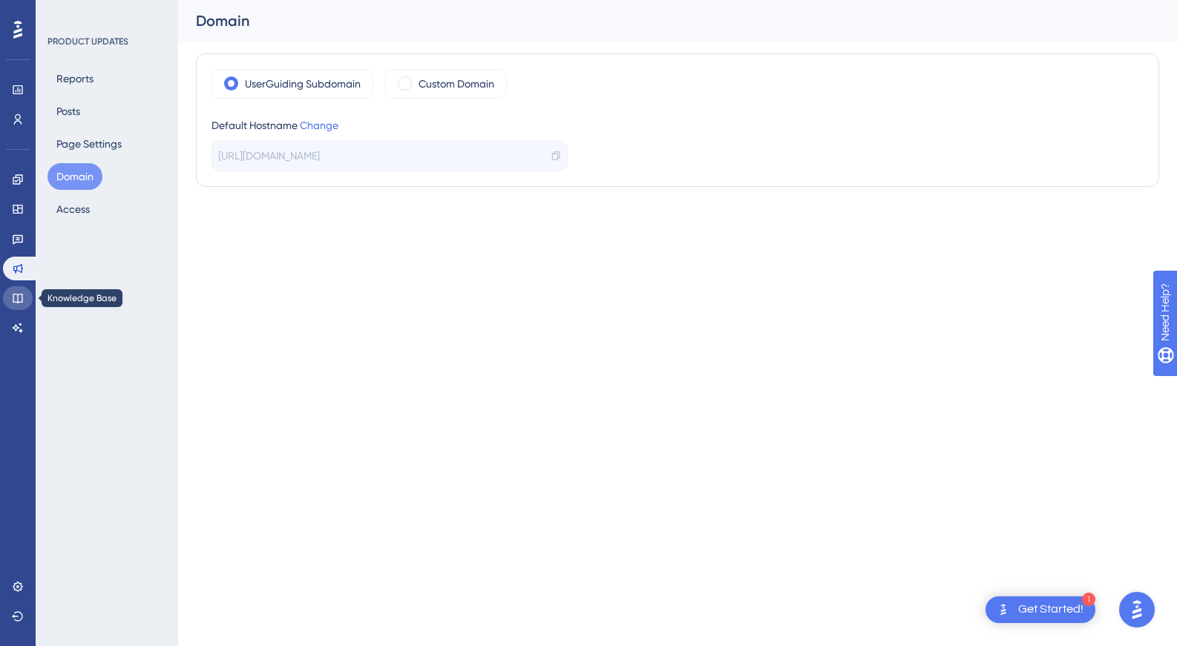
click at [22, 295] on icon at bounding box center [18, 299] width 10 height 10
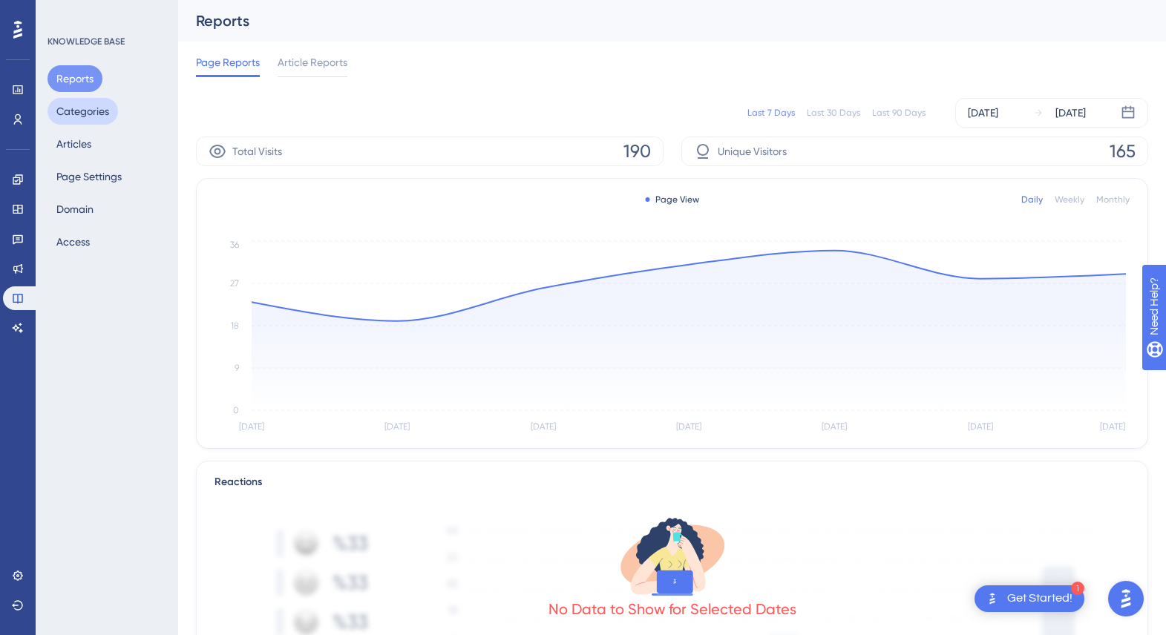
click at [88, 108] on button "Categories" at bounding box center [83, 111] width 71 height 27
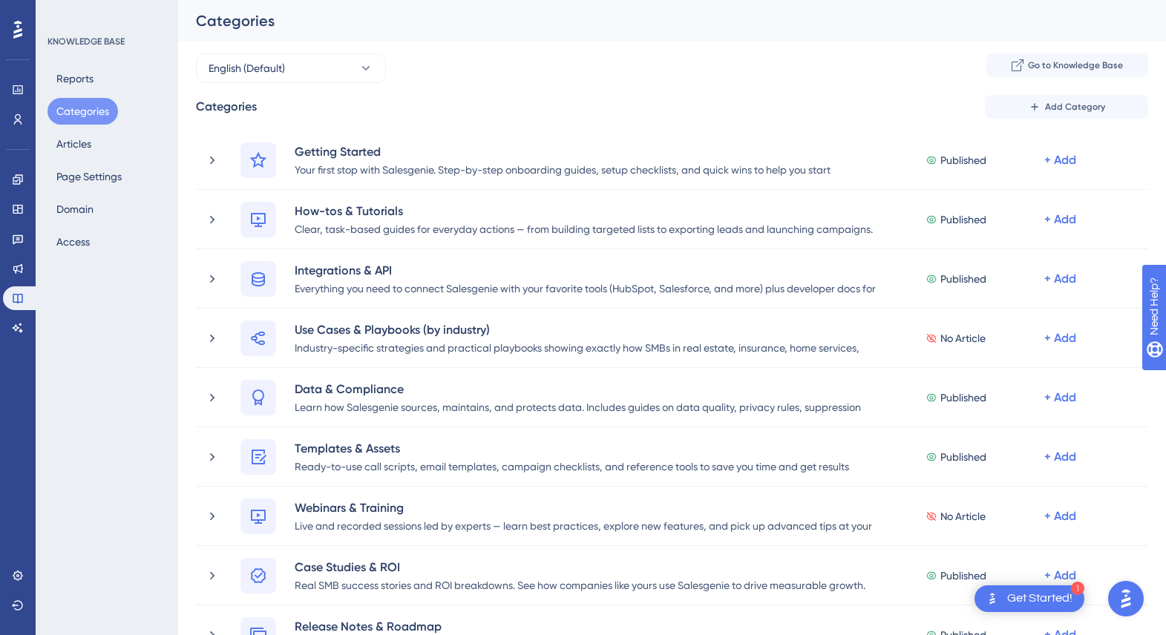
click at [122, 146] on div "Reports Categories Articles Page Settings Domain Access" at bounding box center [108, 160] width 120 height 190
click at [83, 141] on button "Articles" at bounding box center [74, 144] width 53 height 27
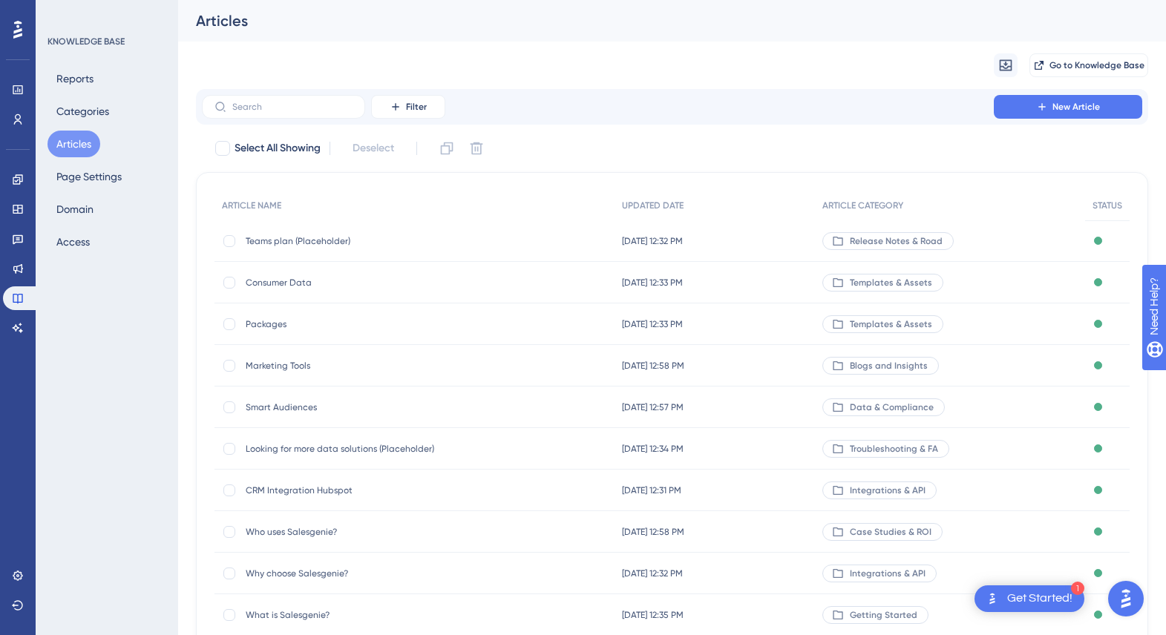
click at [304, 238] on span "Teams plan (Placeholder)" at bounding box center [365, 241] width 238 height 12
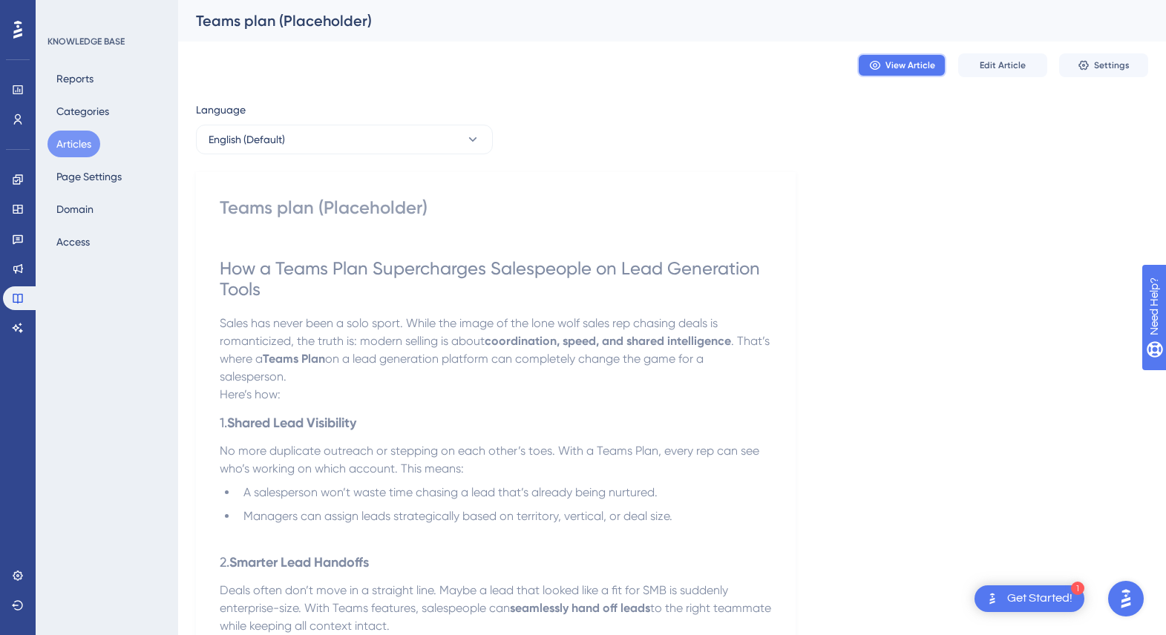
click at [903, 73] on button "View Article" at bounding box center [901, 65] width 89 height 24
click at [1090, 65] on icon at bounding box center [1084, 65] width 12 height 12
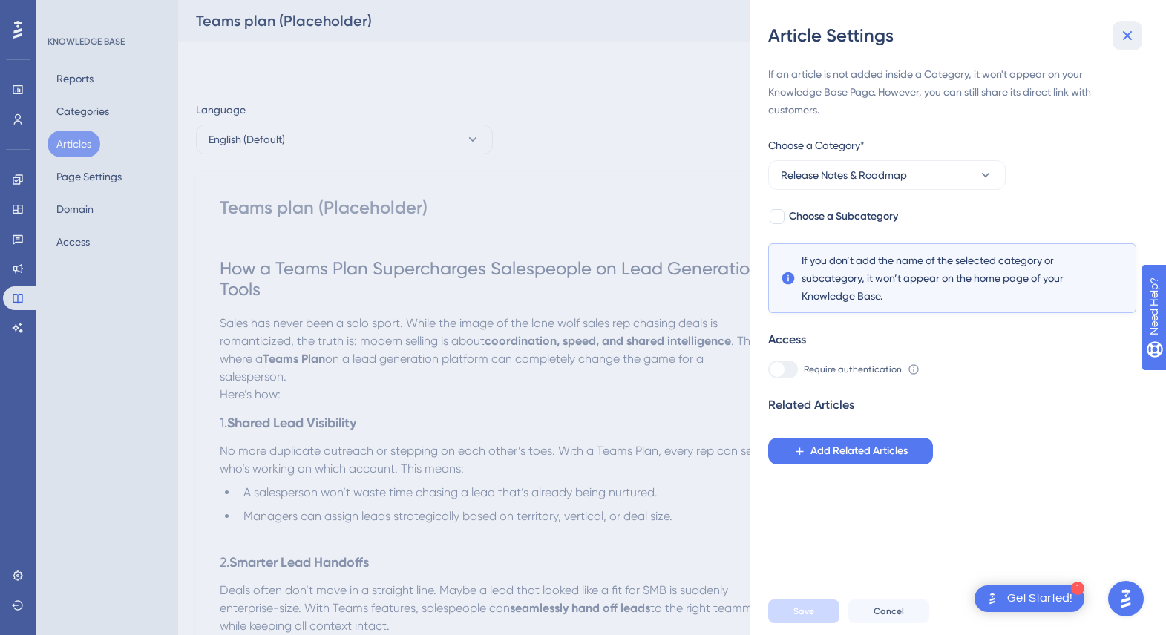
click at [1127, 34] on icon at bounding box center [1128, 36] width 18 height 18
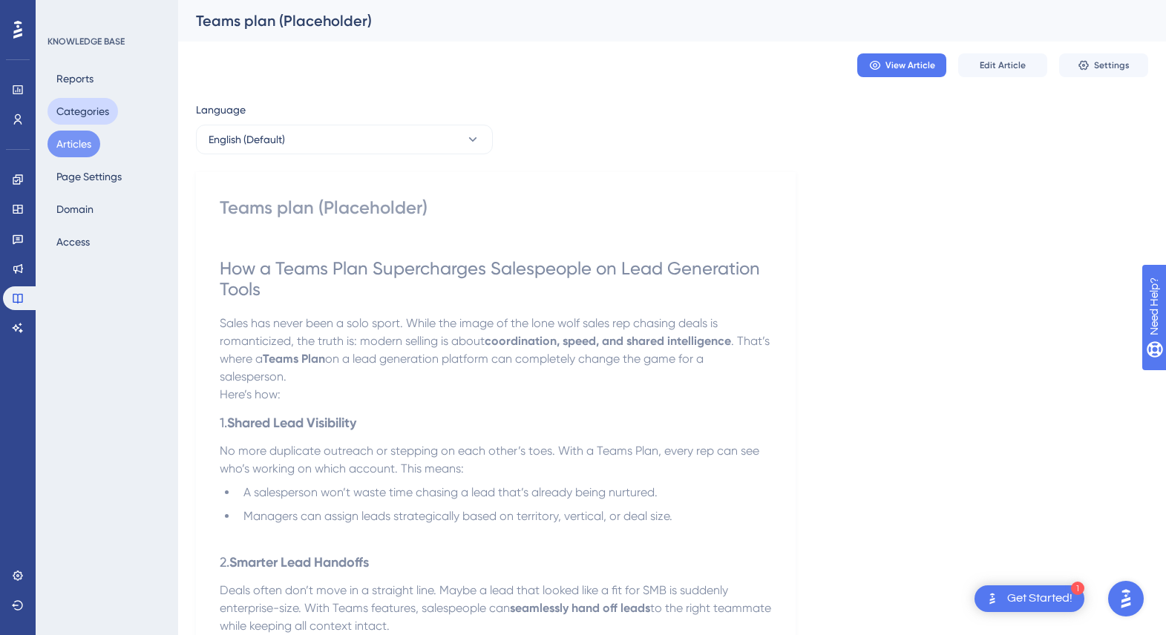
click at [86, 108] on button "Categories" at bounding box center [83, 111] width 71 height 27
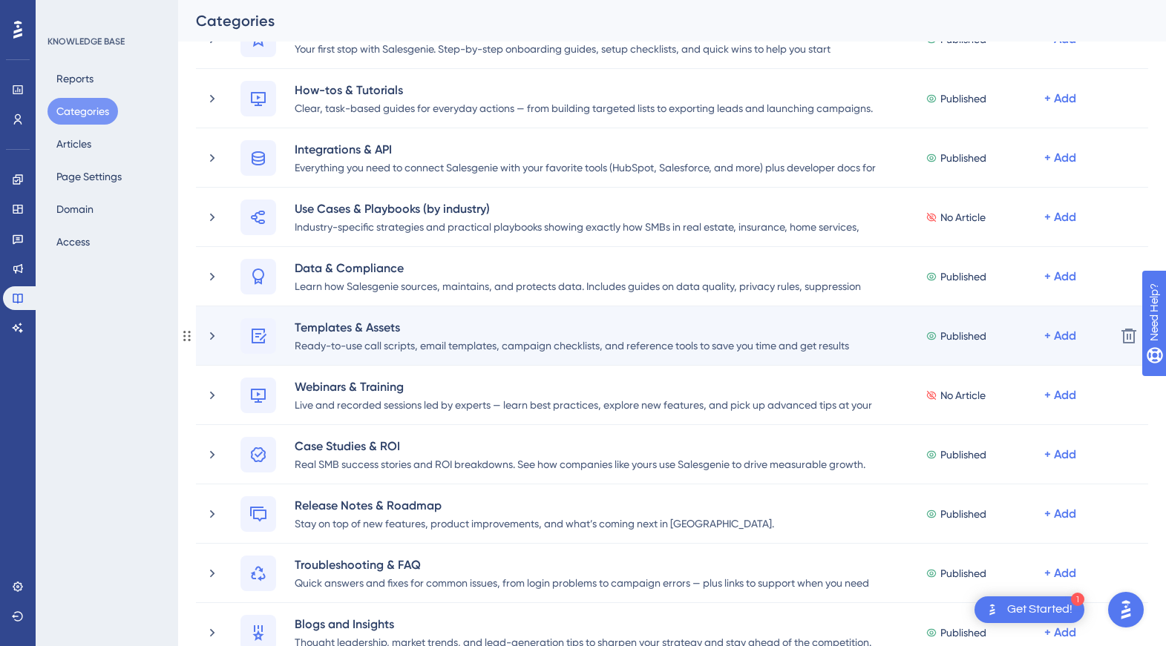
scroll to position [275, 0]
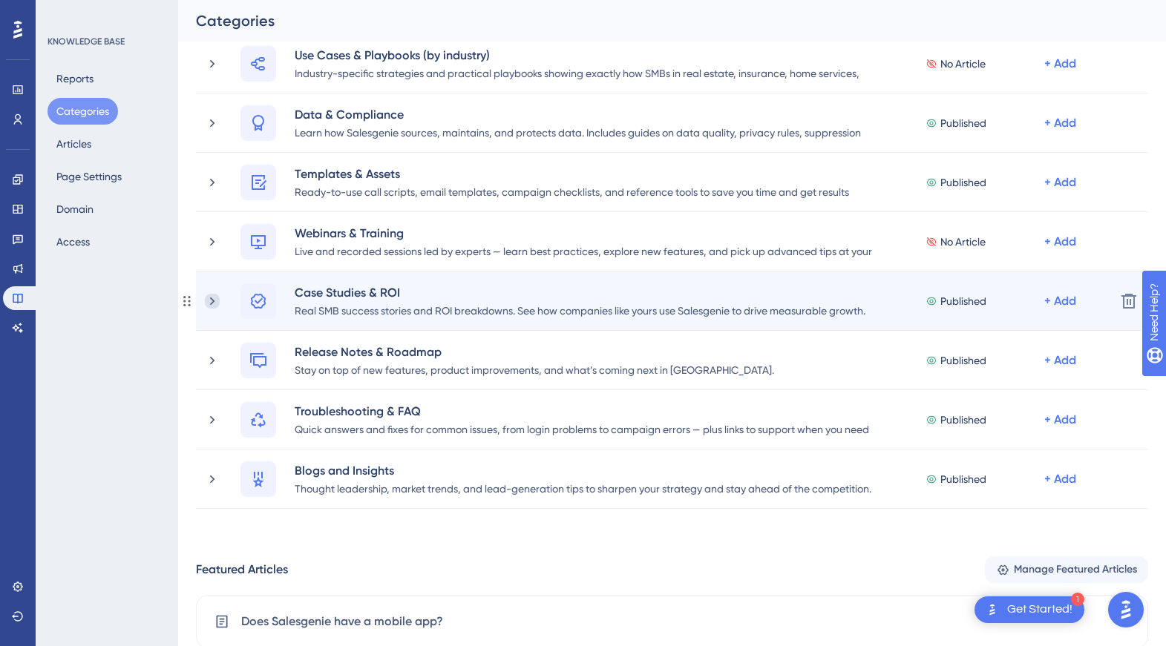
click at [209, 298] on icon at bounding box center [212, 301] width 15 height 15
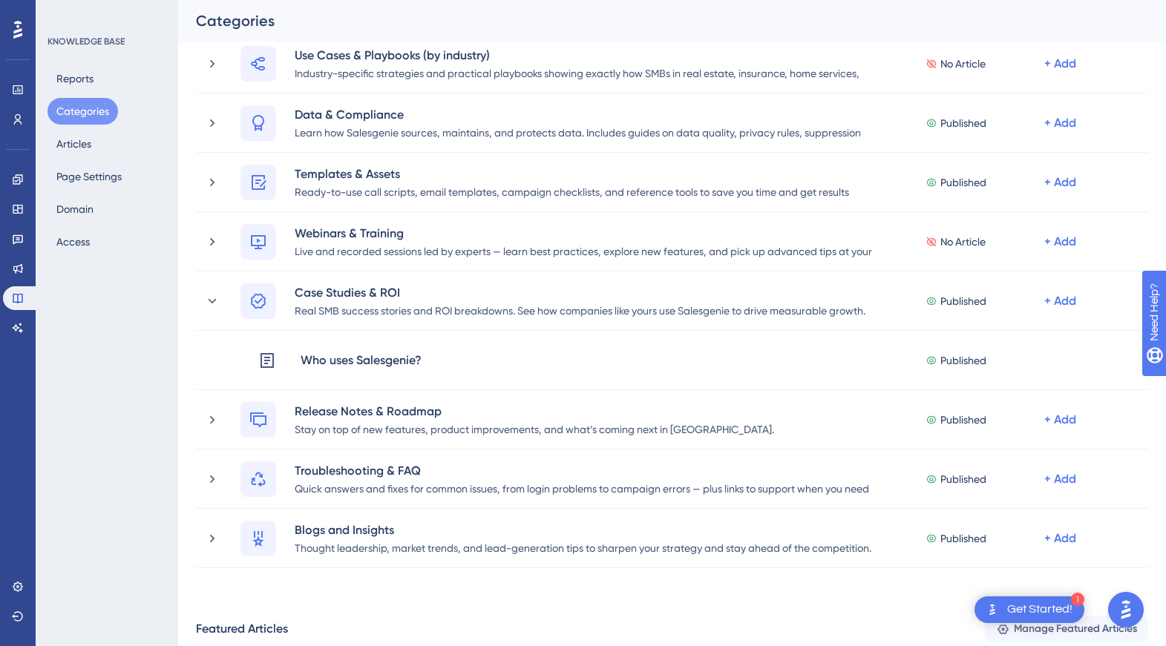
click at [209, 298] on icon at bounding box center [212, 301] width 15 height 15
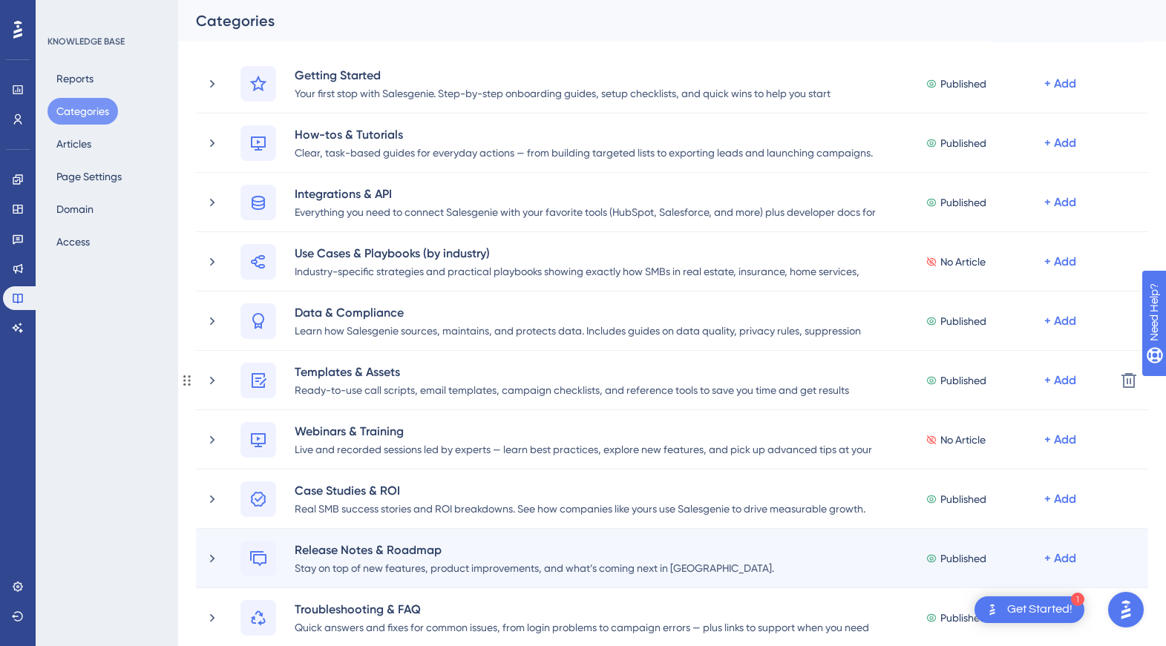
scroll to position [78, 0]
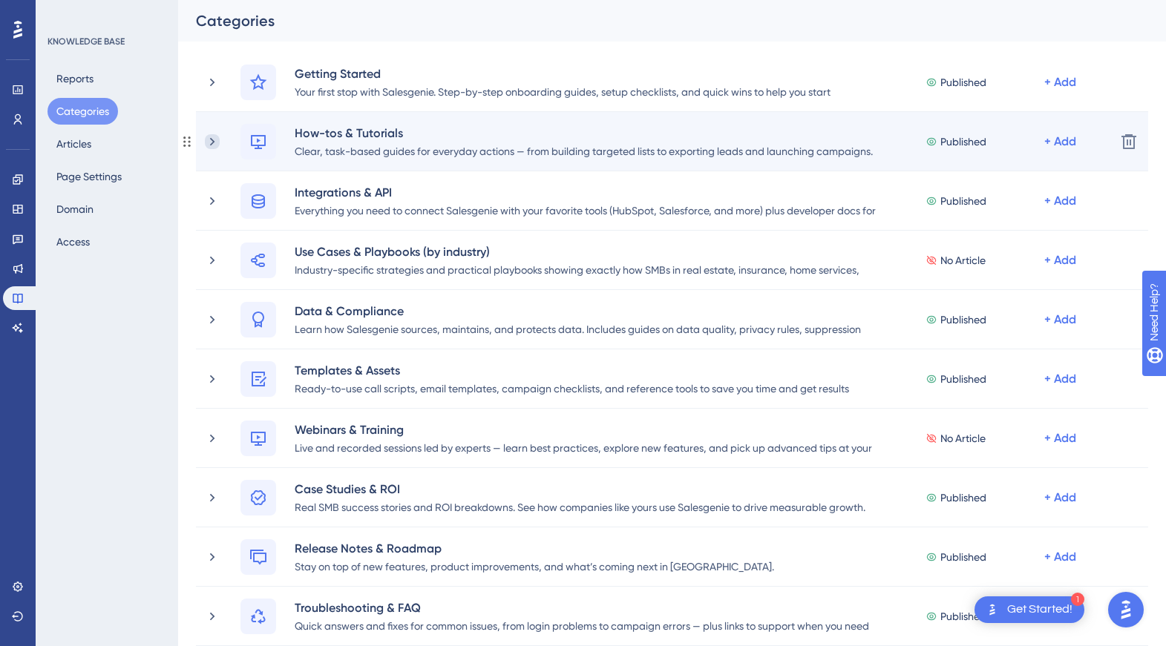
click at [212, 139] on icon at bounding box center [212, 141] width 4 height 8
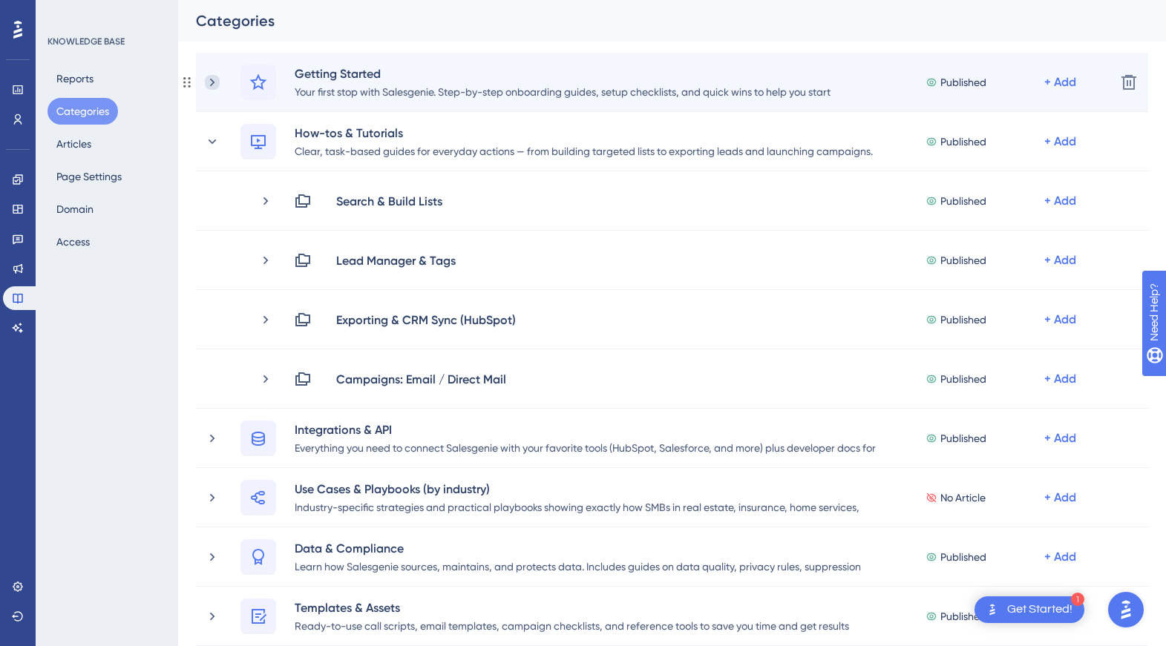
click at [208, 79] on icon at bounding box center [212, 82] width 15 height 15
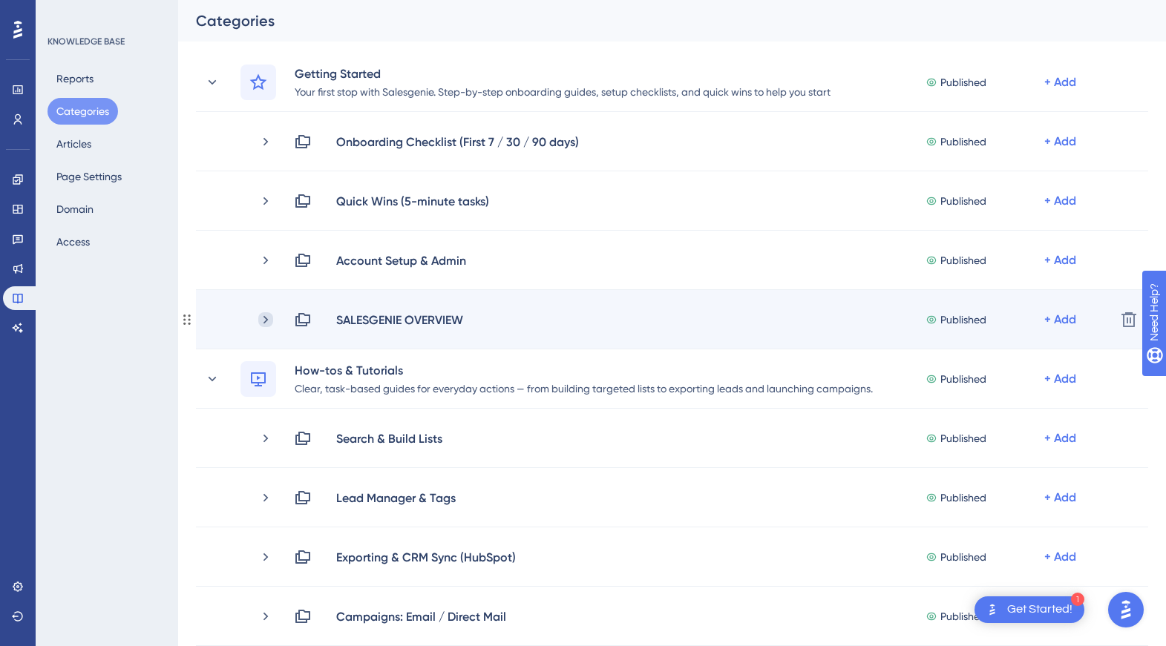
click at [268, 316] on icon at bounding box center [265, 319] width 15 height 15
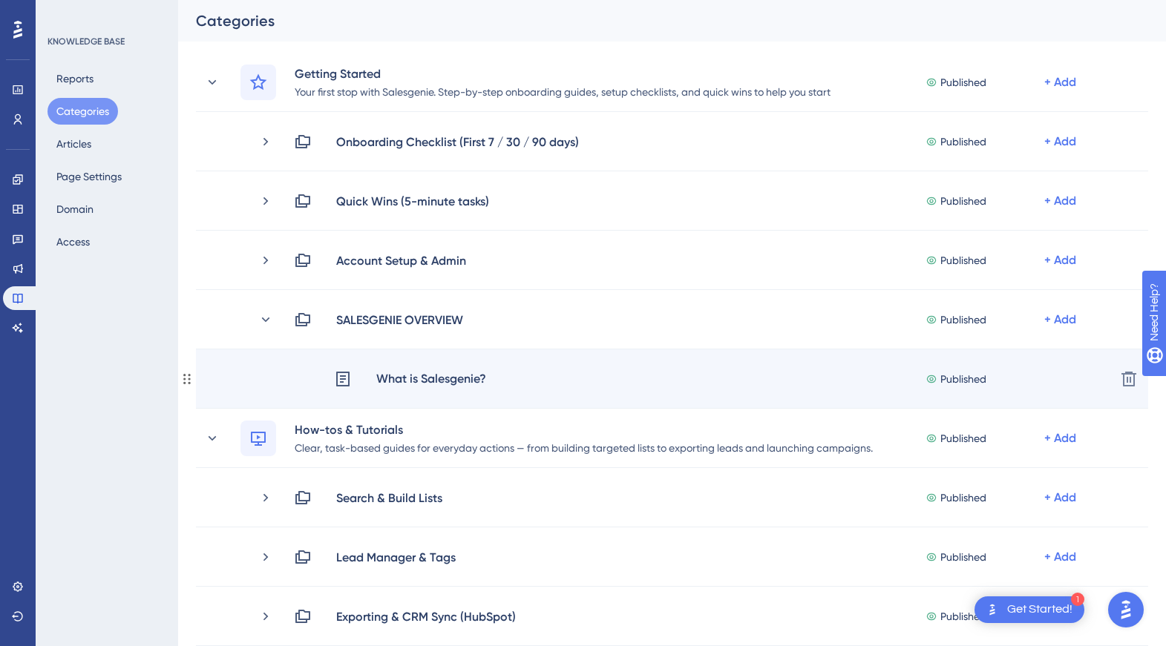
click at [412, 378] on div "What is Salesgenie?" at bounding box center [431, 379] width 111 height 19
click at [412, 377] on div "What is Salesgenie?" at bounding box center [431, 379] width 111 height 19
click at [598, 370] on div "What is Salesgenie? Published + Add" at bounding box center [719, 379] width 770 height 19
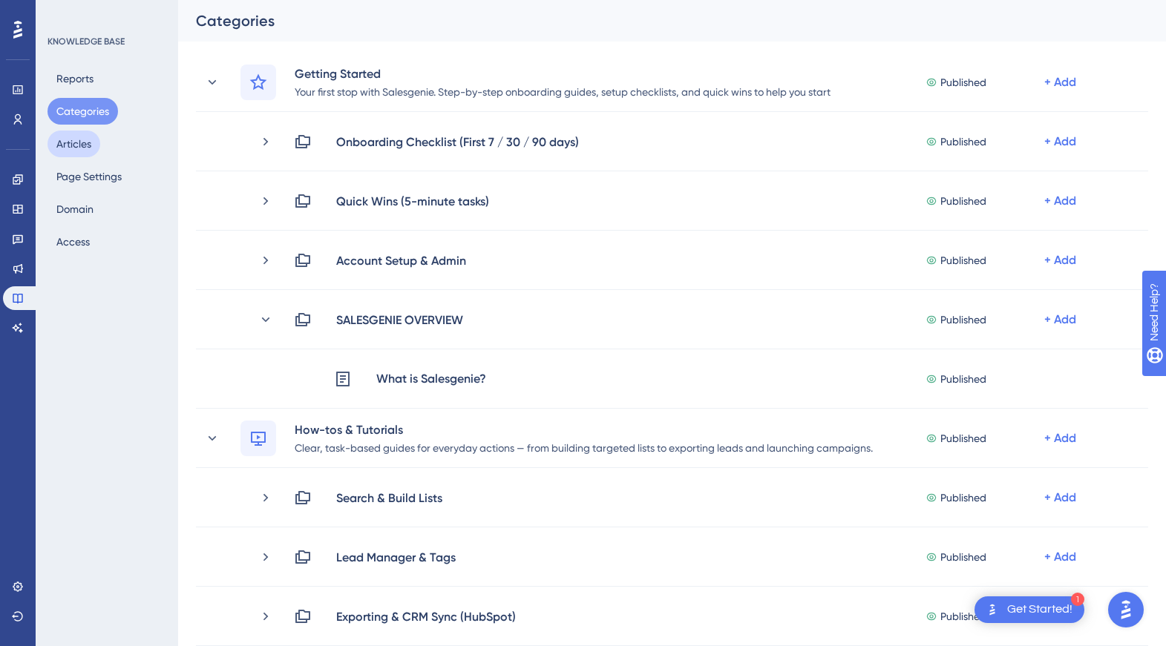
click at [69, 150] on button "Articles" at bounding box center [74, 144] width 53 height 27
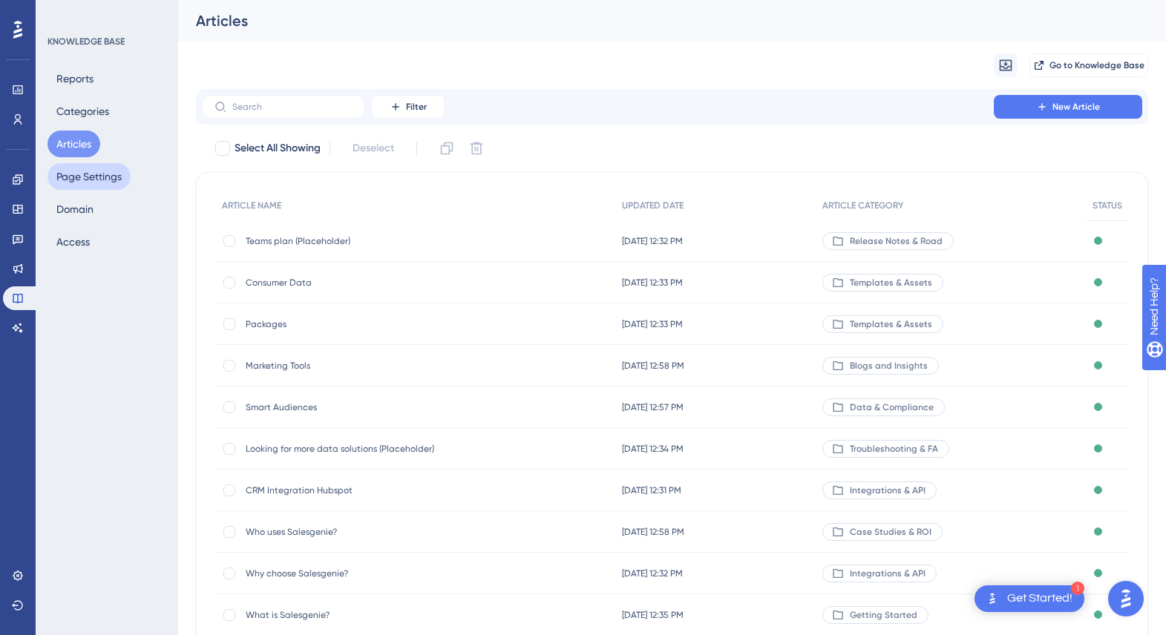
click at [74, 189] on button "Page Settings" at bounding box center [89, 176] width 83 height 27
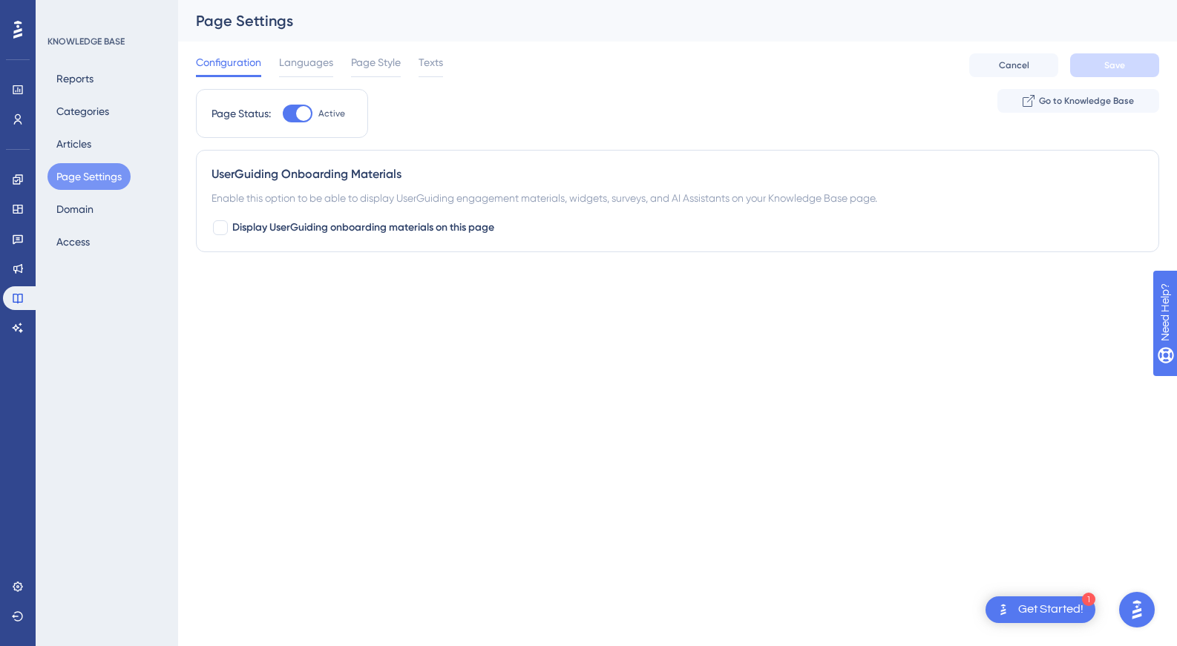
click at [336, 63] on div "Configuration Languages Page Style Texts" at bounding box center [319, 65] width 247 height 24
click at [307, 61] on span "Languages" at bounding box center [306, 62] width 54 height 18
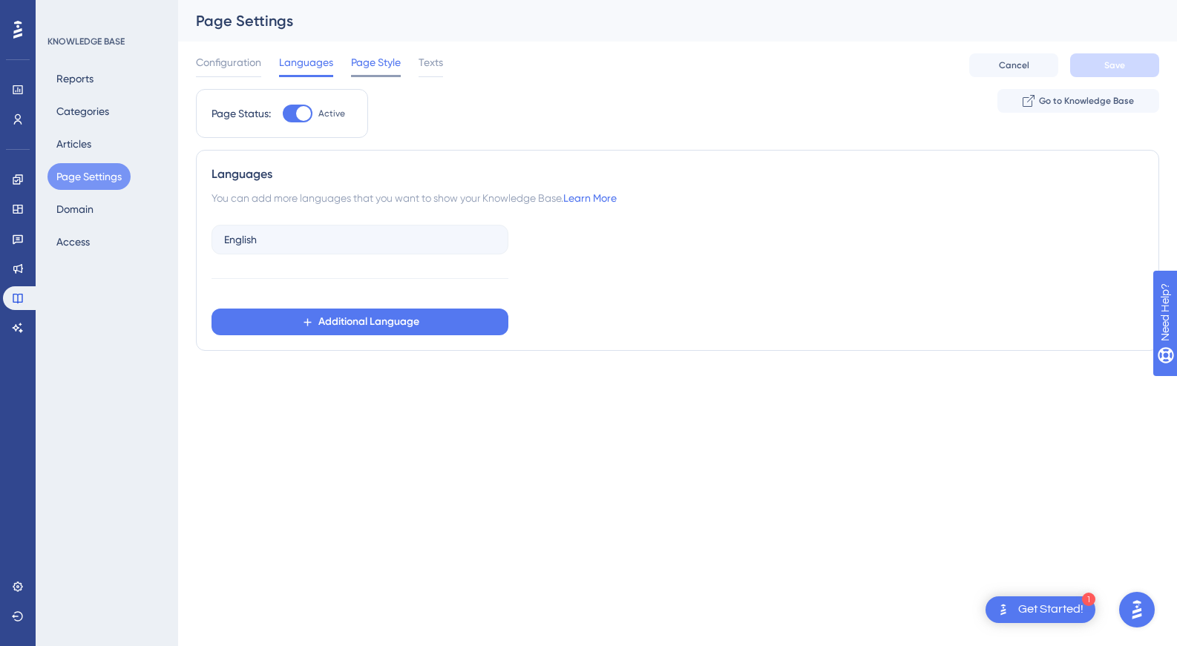
click at [370, 62] on span "Page Style" at bounding box center [376, 62] width 50 height 18
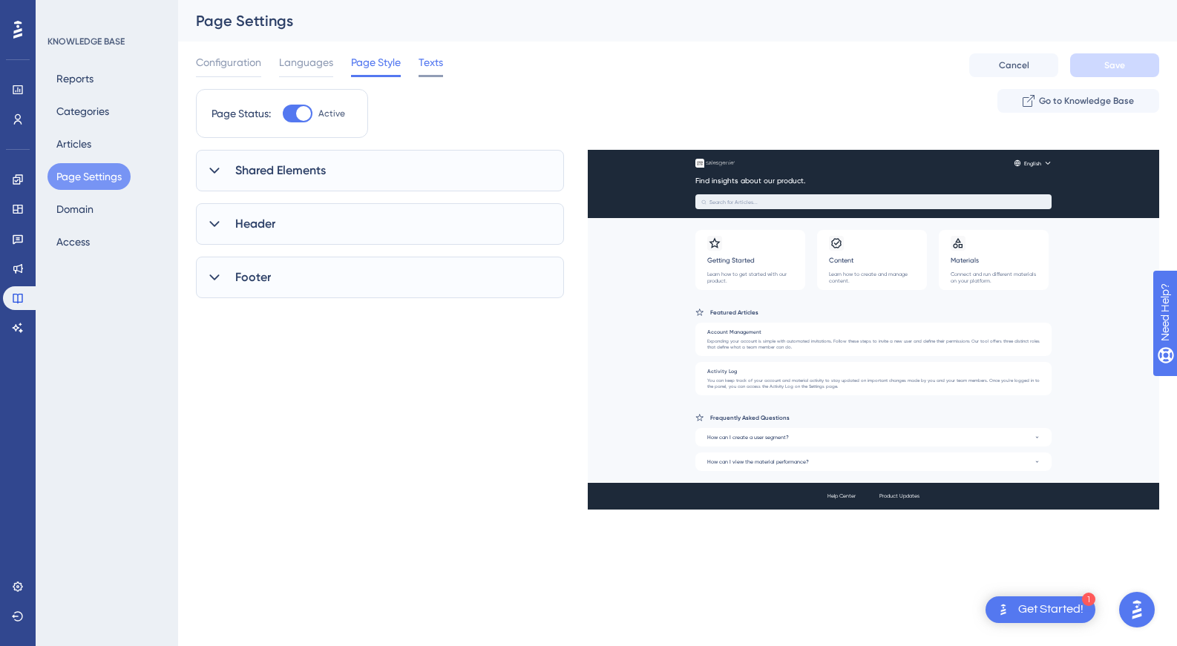
click at [438, 66] on span "Texts" at bounding box center [431, 62] width 24 height 18
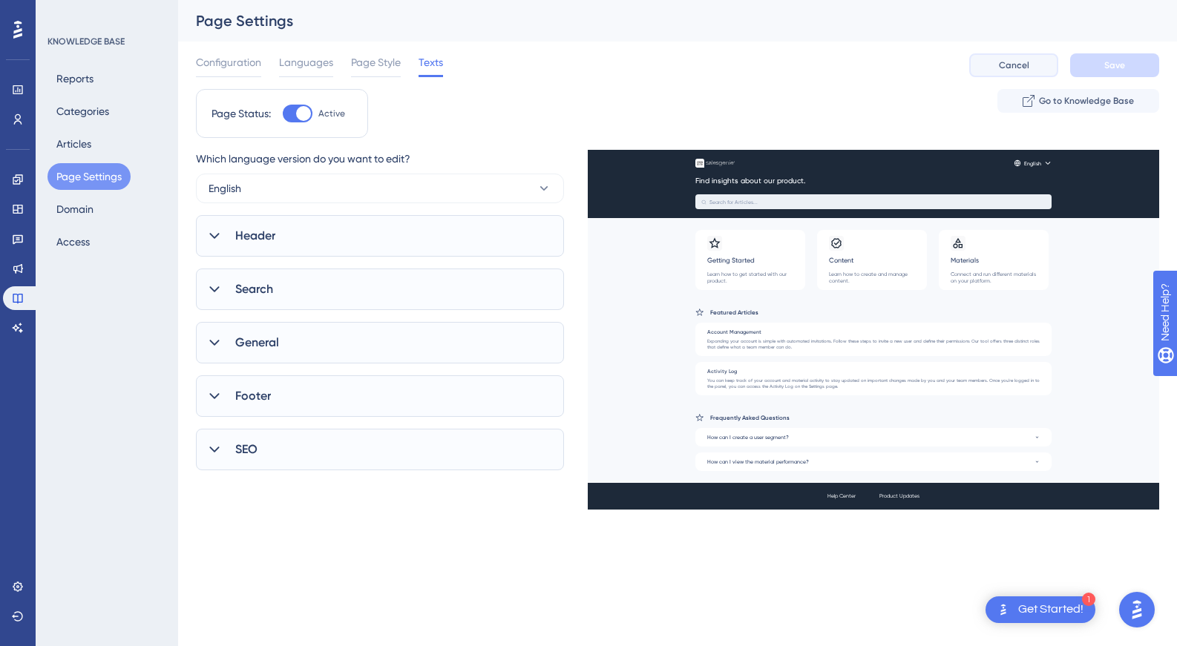
click at [998, 56] on button "Cancel" at bounding box center [1013, 65] width 89 height 24
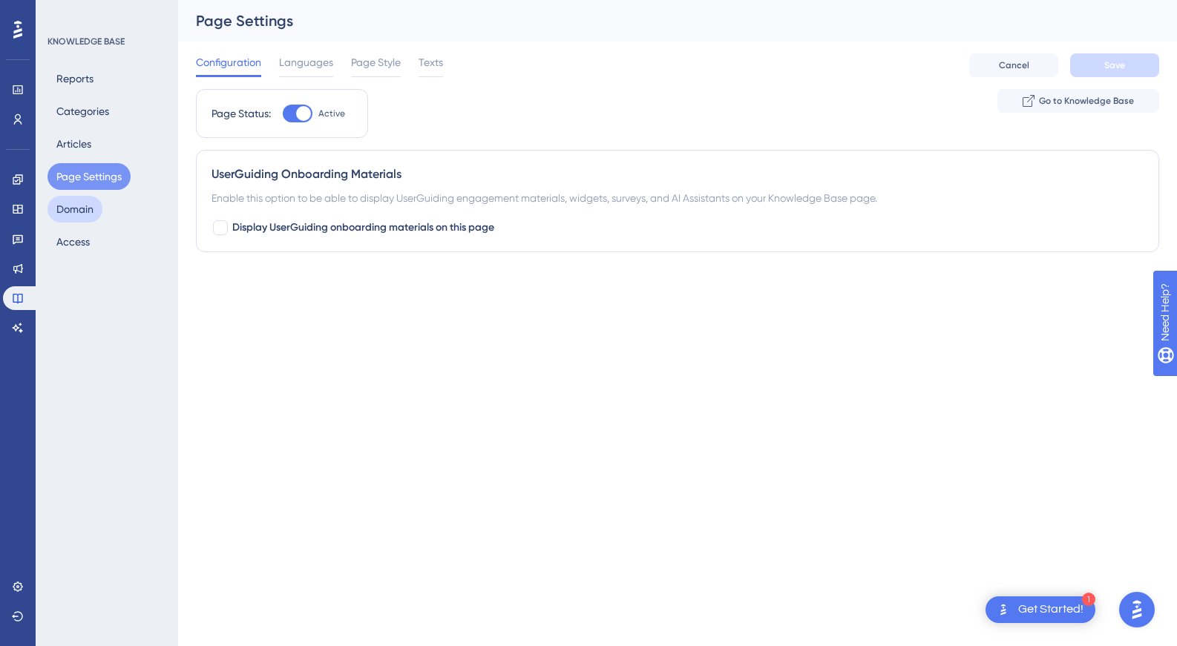
click at [74, 206] on button "Domain" at bounding box center [75, 209] width 55 height 27
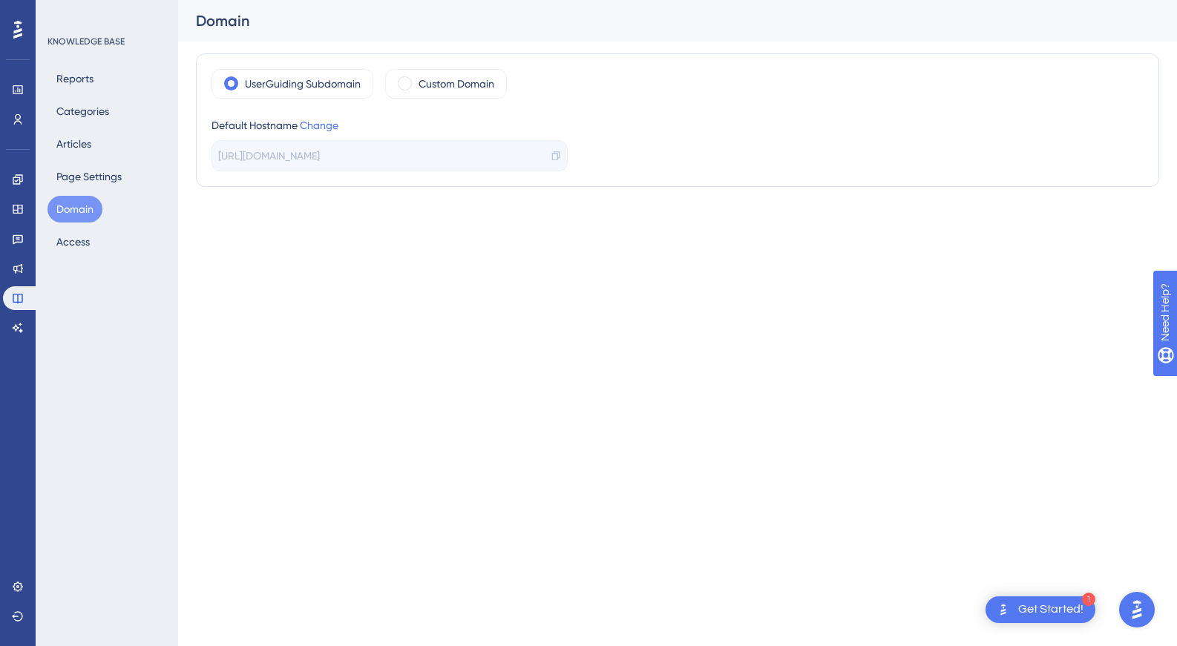
click at [619, 233] on div "Performance Users Engagement Widgets Feedback Product Updates Knowledge Base AI…" at bounding box center [588, 123] width 1177 height 246
click at [531, 0] on html "1 Get Started! Performance Users Engagement Widgets Feedback Product Updates Kn…" at bounding box center [588, 0] width 1177 height 0
click at [555, 154] on icon at bounding box center [555, 155] width 7 height 9
click at [65, 249] on button "Access" at bounding box center [73, 242] width 51 height 27
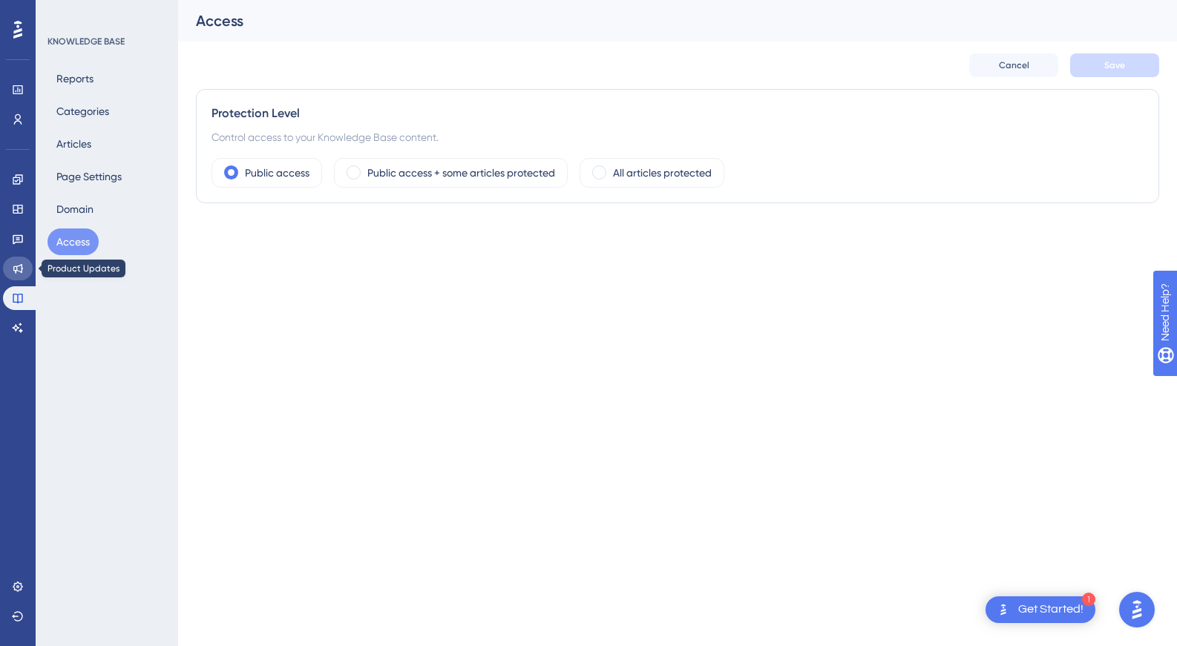
click at [17, 266] on icon at bounding box center [18, 269] width 12 height 12
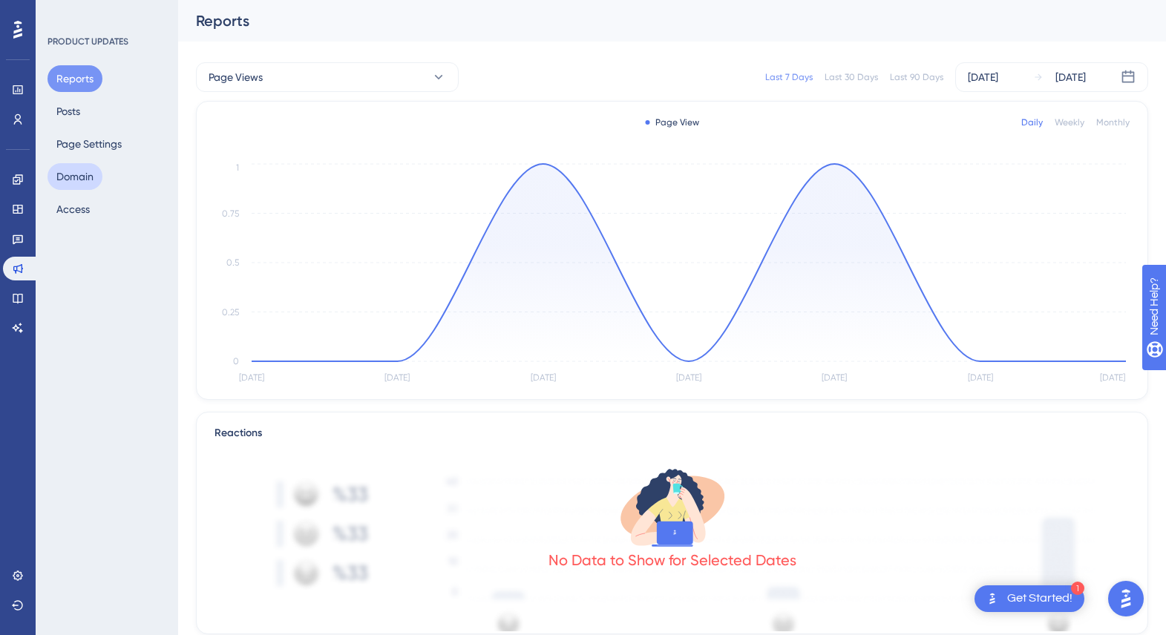
click at [70, 180] on button "Domain" at bounding box center [75, 176] width 55 height 27
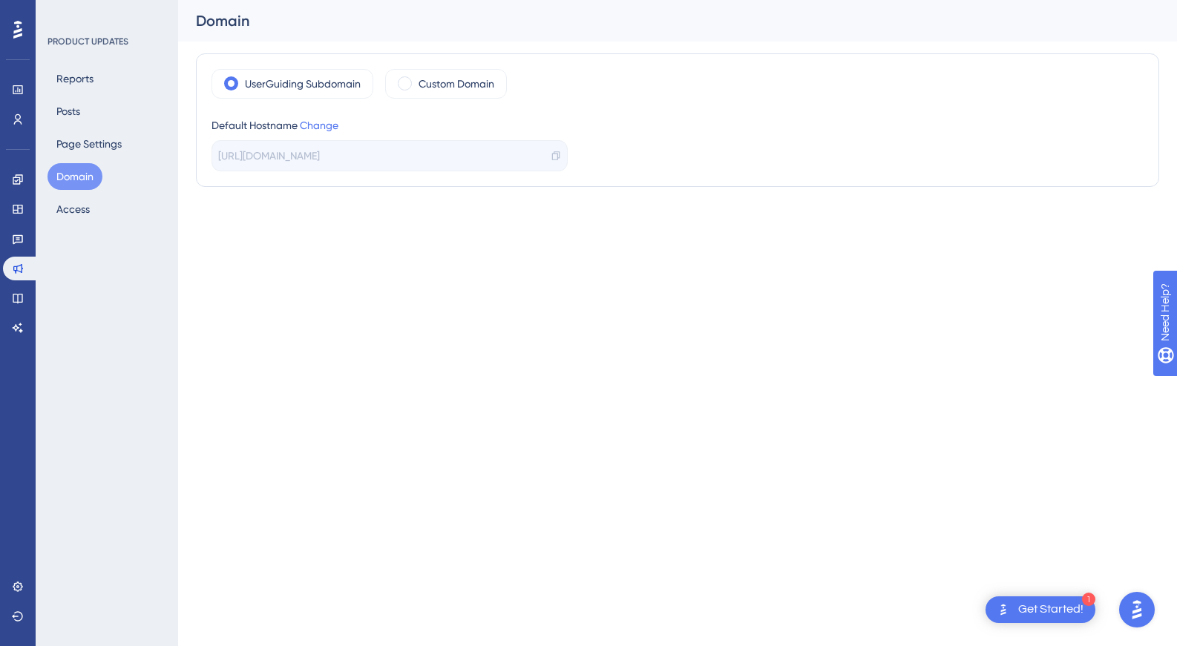
click at [554, 150] on div "[URL][DOMAIN_NAME]" at bounding box center [390, 155] width 356 height 31
click at [555, 159] on icon at bounding box center [556, 156] width 10 height 10
